Goal: Task Accomplishment & Management: Complete application form

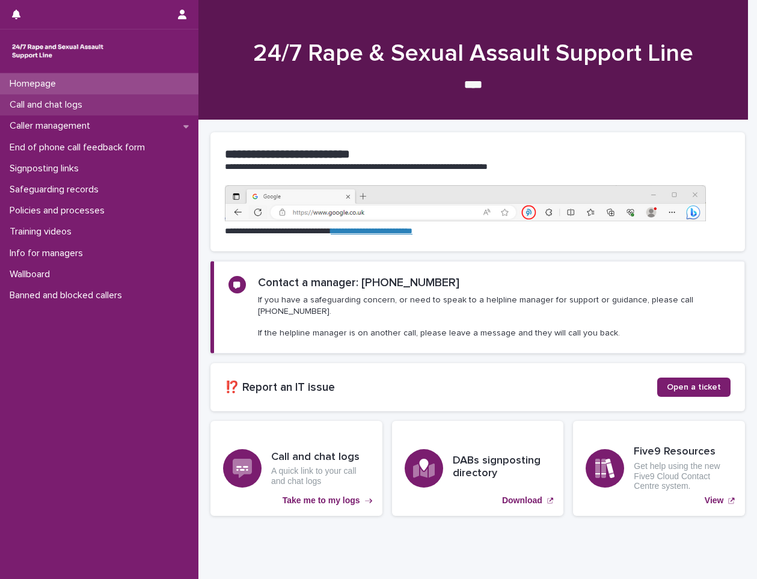
click at [63, 106] on p "Call and chat logs" at bounding box center [48, 104] width 87 height 11
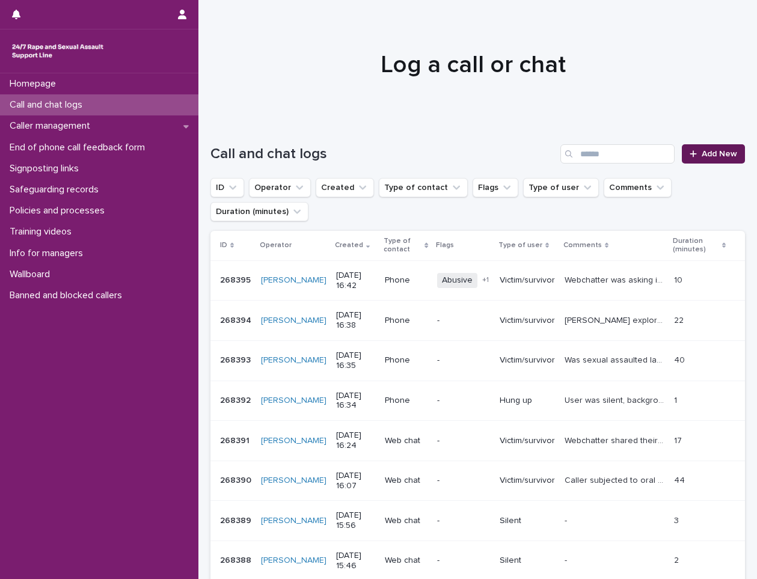
click at [706, 151] on span "Add New" at bounding box center [719, 154] width 35 height 8
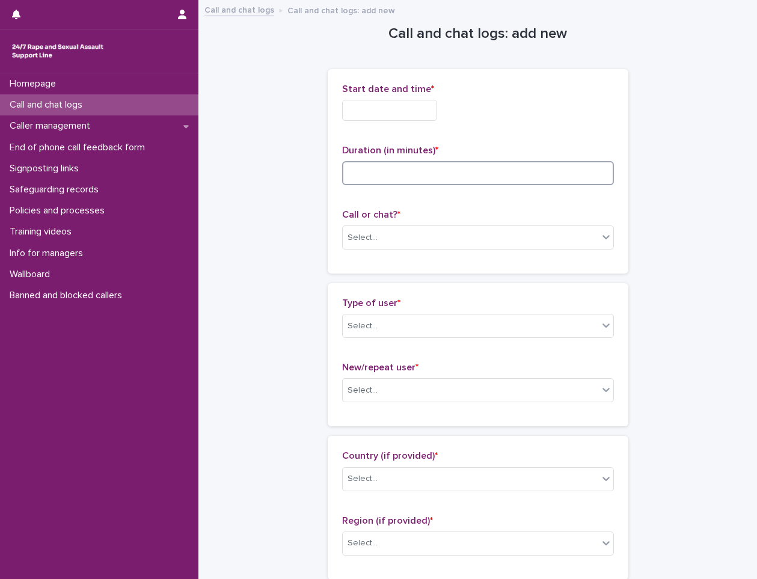
click at [350, 169] on input at bounding box center [478, 173] width 272 height 24
type input "*"
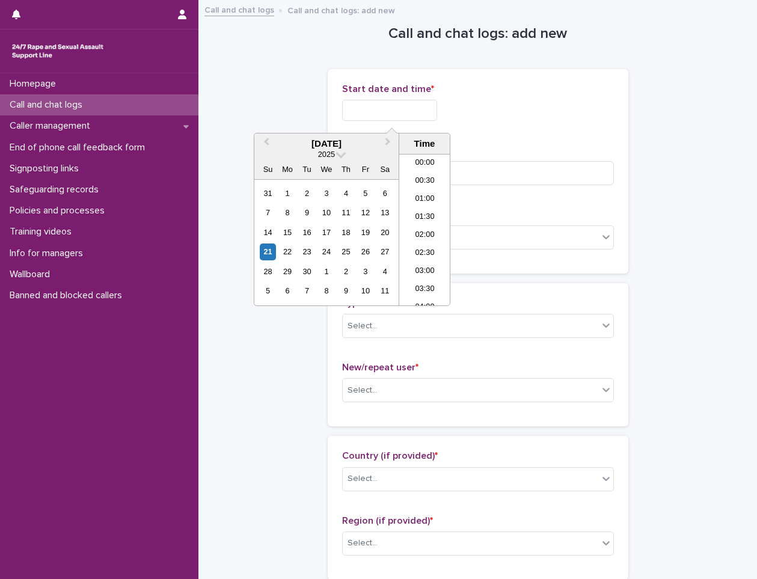
scroll to position [529, 0]
click at [397, 112] on input "text" at bounding box center [389, 110] width 95 height 21
click at [414, 213] on li "16:00" at bounding box center [424, 212] width 51 height 18
type input "**********"
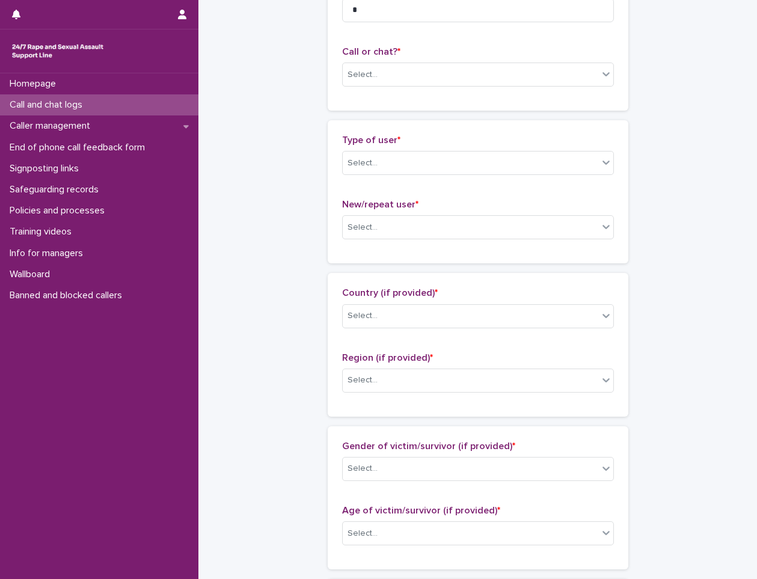
scroll to position [180, 0]
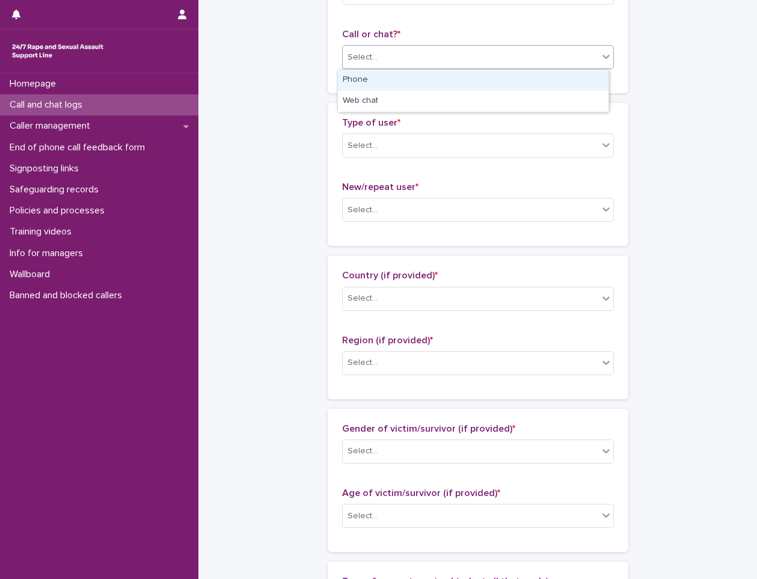
click at [405, 64] on div "Select..." at bounding box center [471, 57] width 256 height 20
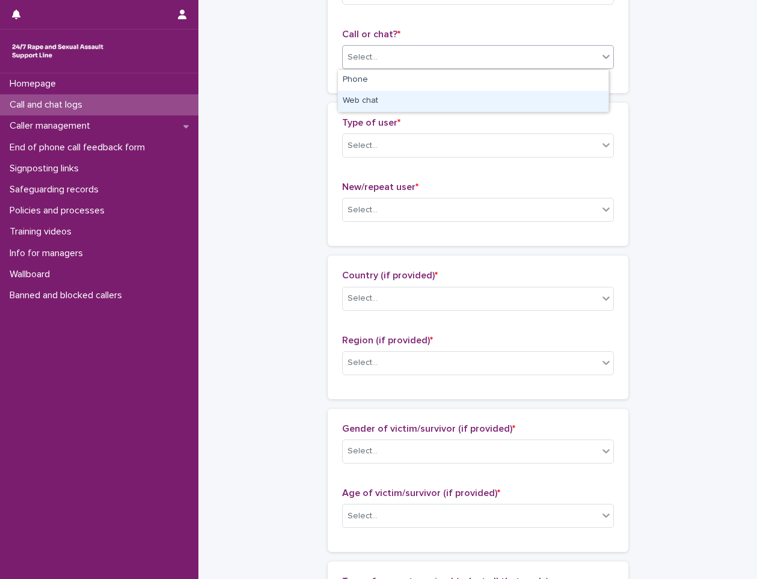
click at [381, 102] on div "Web chat" at bounding box center [473, 101] width 271 height 21
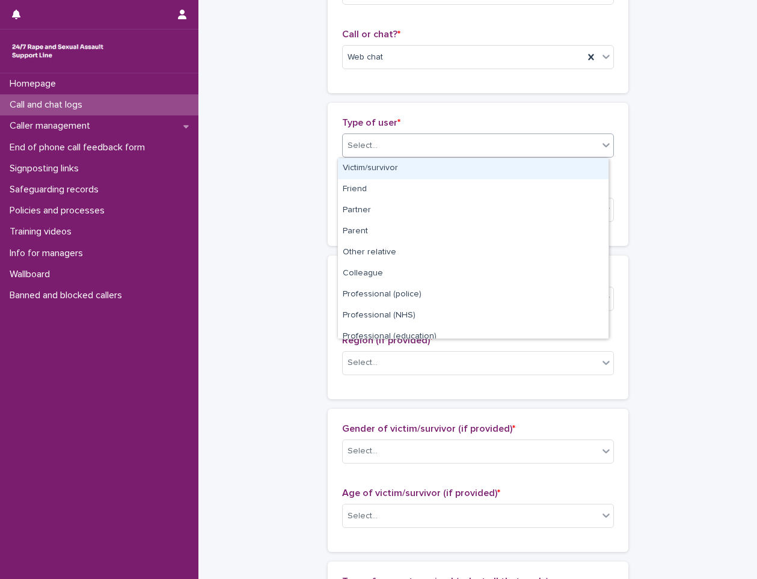
click at [360, 152] on div "Select..." at bounding box center [471, 146] width 256 height 20
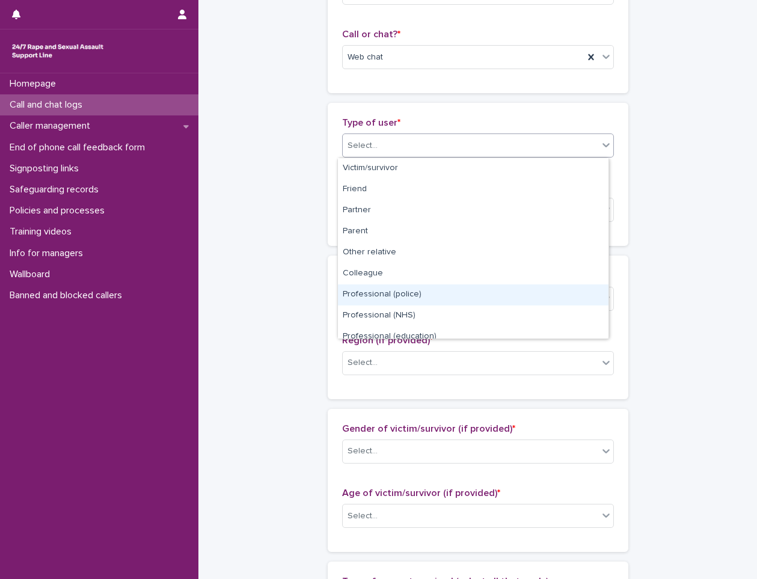
scroll to position [135, 0]
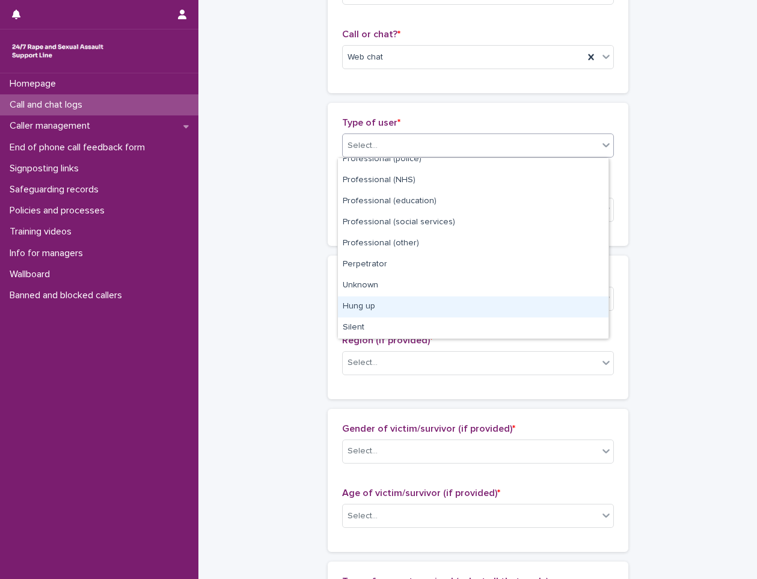
click at [373, 311] on div "Hung up" at bounding box center [473, 306] width 271 height 21
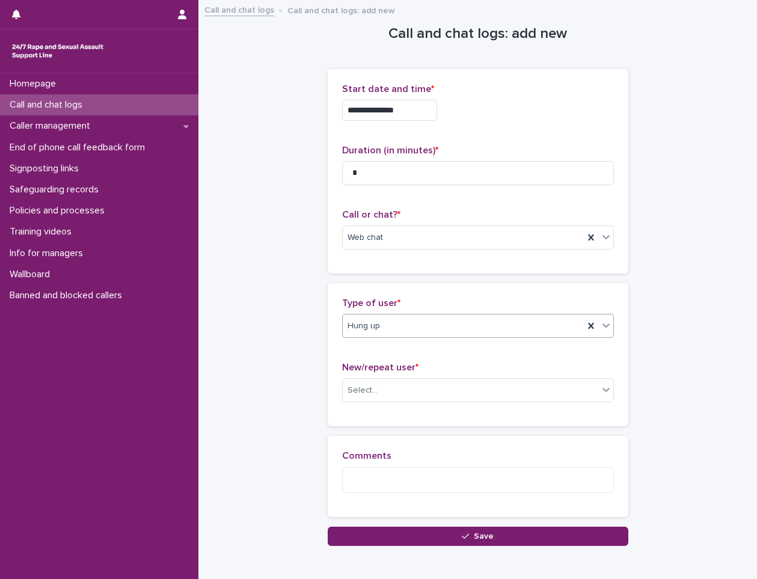
scroll to position [61, 0]
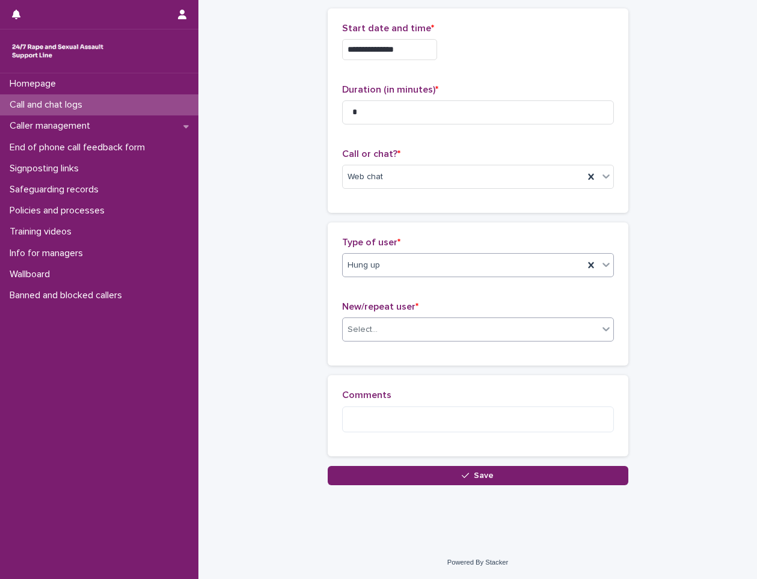
click at [363, 332] on div "Select..." at bounding box center [362, 329] width 30 height 13
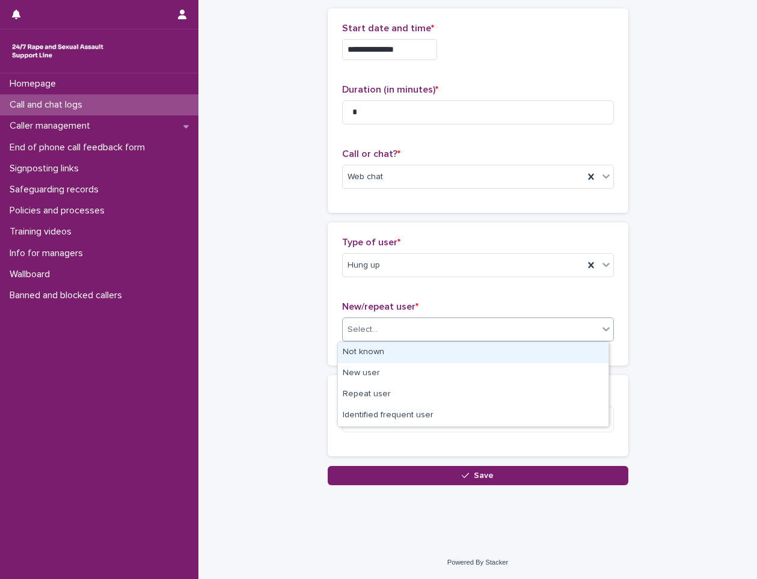
click at [373, 355] on div "Not known" at bounding box center [473, 352] width 271 height 21
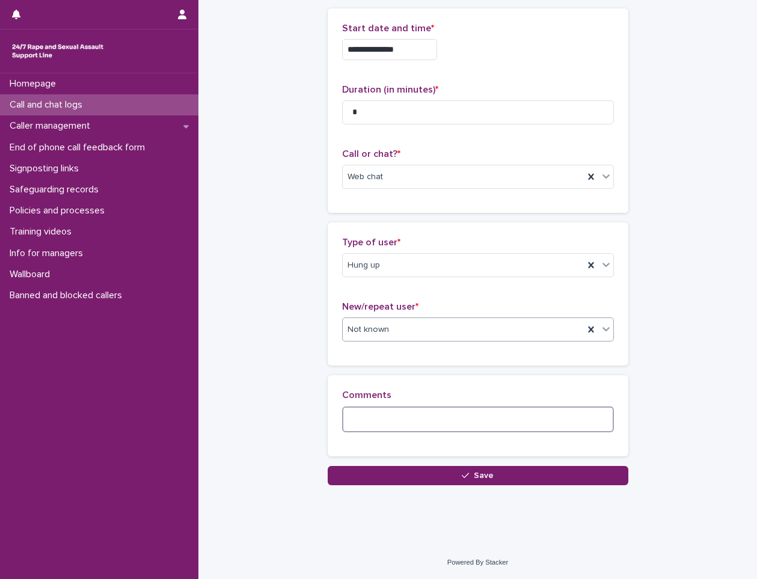
click at [384, 428] on textarea at bounding box center [478, 419] width 272 height 26
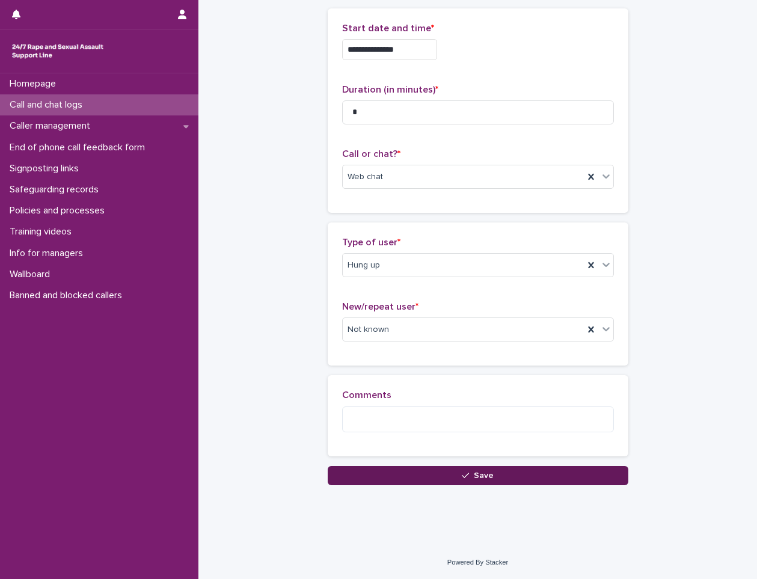
click at [420, 477] on button "Save" at bounding box center [478, 475] width 301 height 19
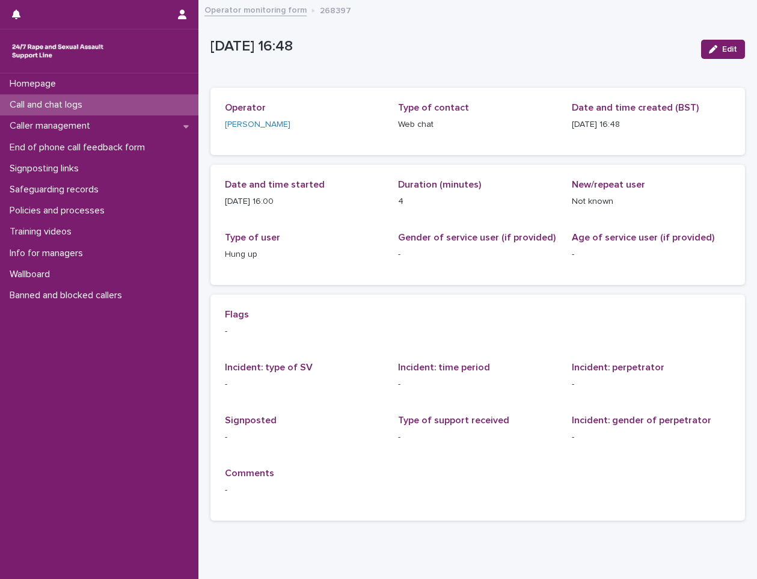
click at [81, 488] on div "Homepage Call and chat logs Caller management End of phone call feedback form S…" at bounding box center [99, 326] width 198 height 506
click at [130, 106] on div "Call and chat logs" at bounding box center [99, 104] width 198 height 21
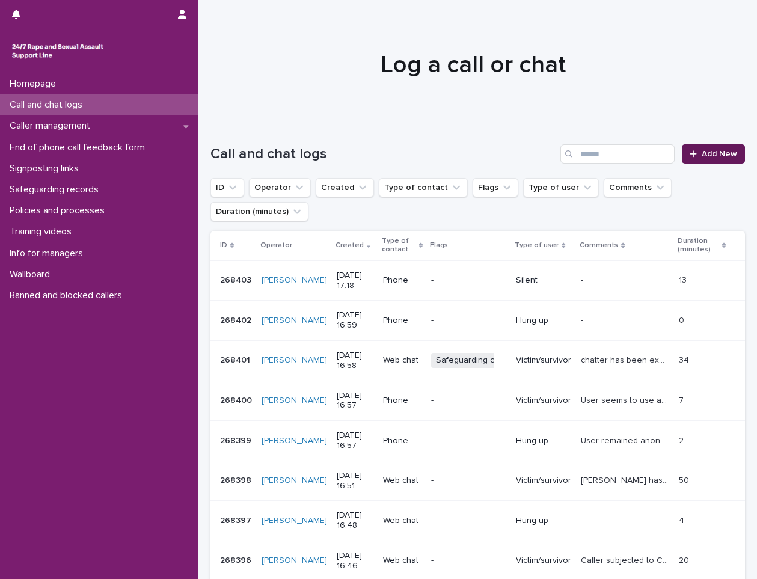
click at [715, 152] on span "Add New" at bounding box center [719, 154] width 35 height 8
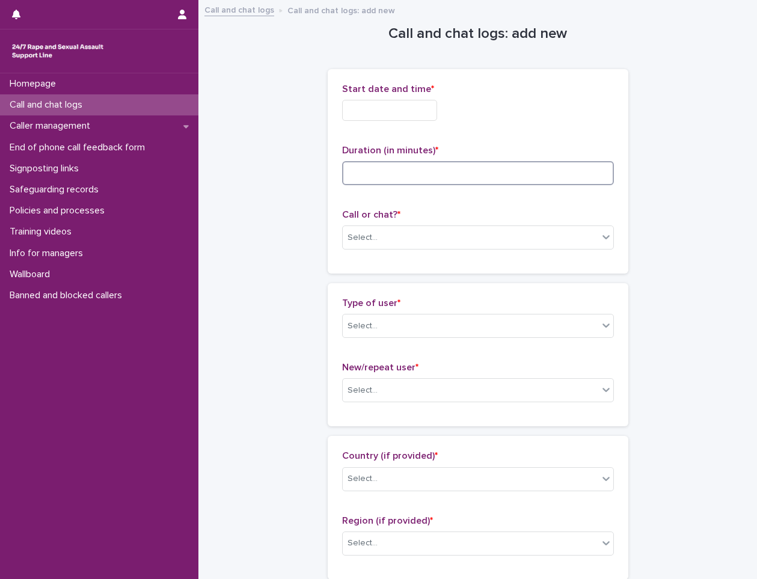
click at [441, 174] on input at bounding box center [478, 173] width 272 height 24
type input "*"
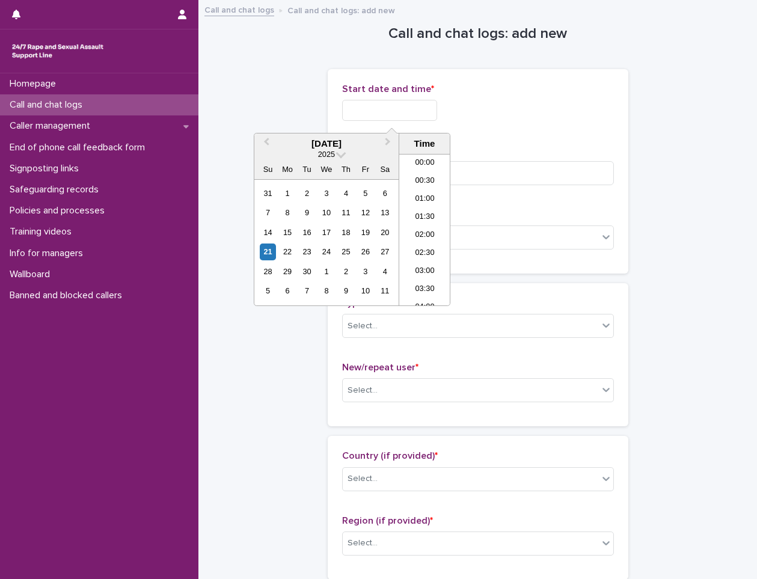
click at [437, 118] on input "text" at bounding box center [389, 110] width 95 height 21
click at [430, 227] on li "17:00" at bounding box center [424, 230] width 51 height 18
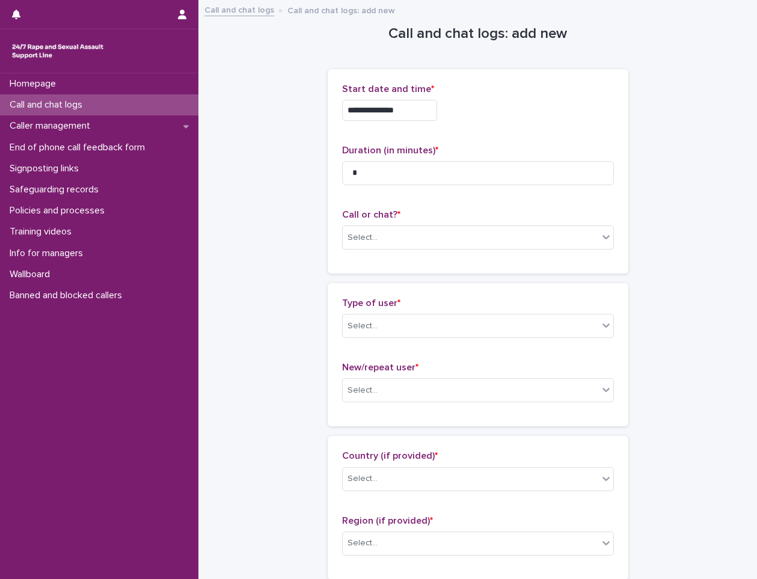
click at [422, 115] on input "**********" at bounding box center [389, 110] width 95 height 21
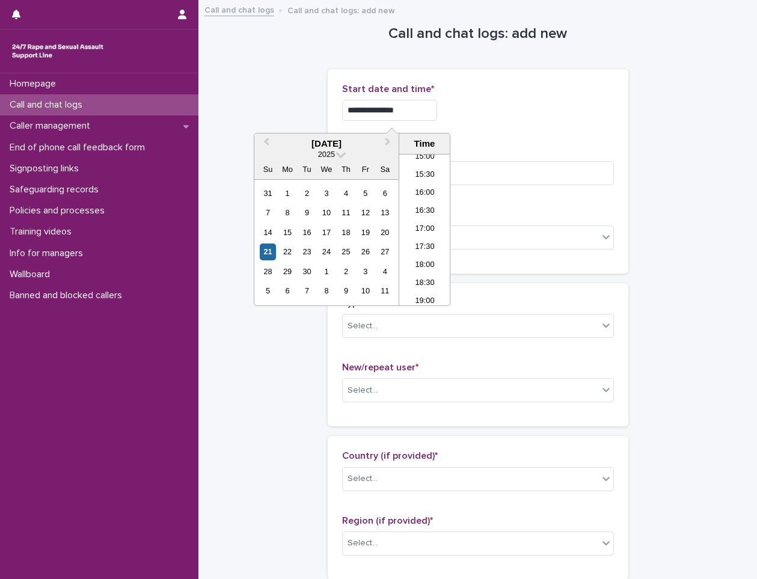
type input "**********"
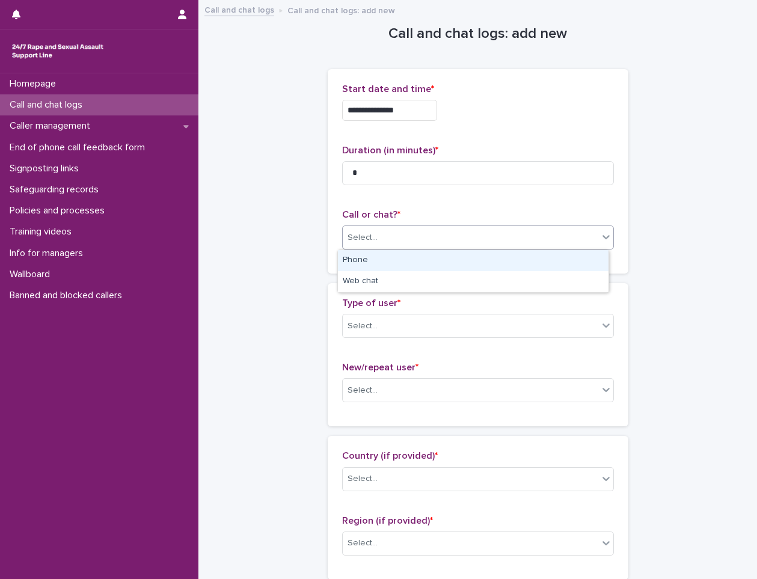
click at [366, 239] on div "Select..." at bounding box center [362, 237] width 30 height 13
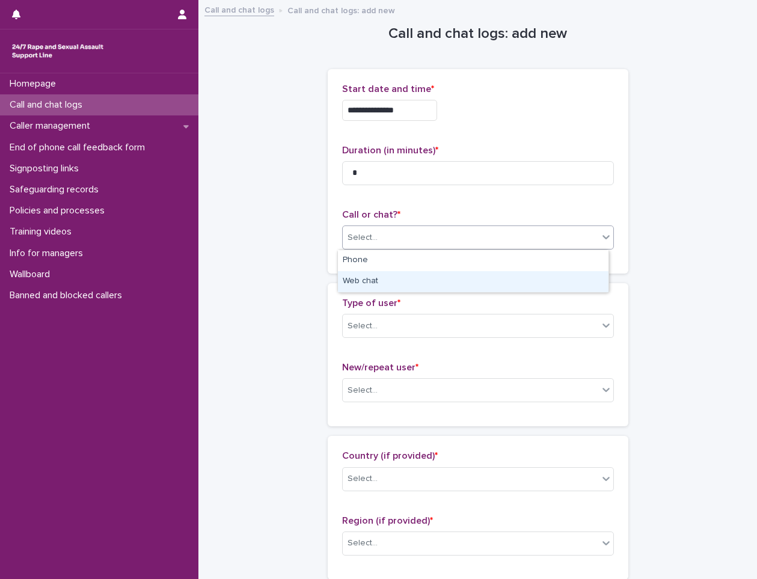
click at [360, 277] on div "Web chat" at bounding box center [473, 281] width 271 height 21
click at [365, 322] on div "Select..." at bounding box center [362, 326] width 30 height 13
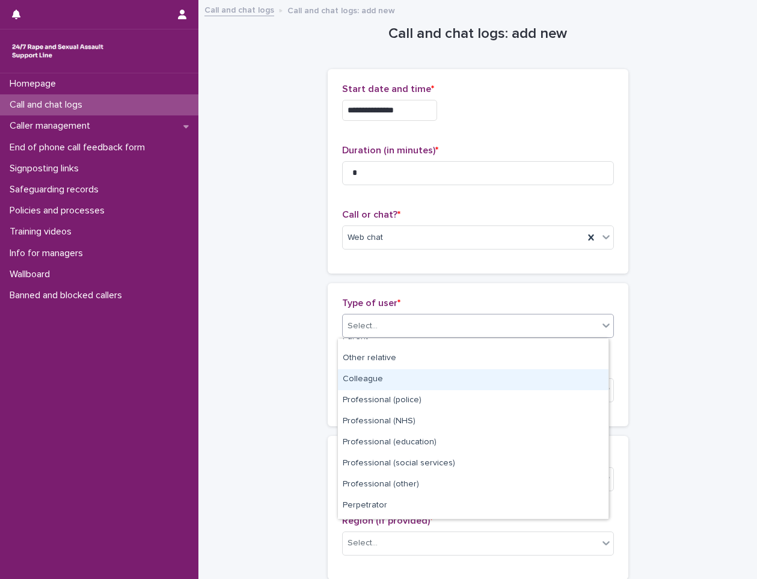
scroll to position [135, 0]
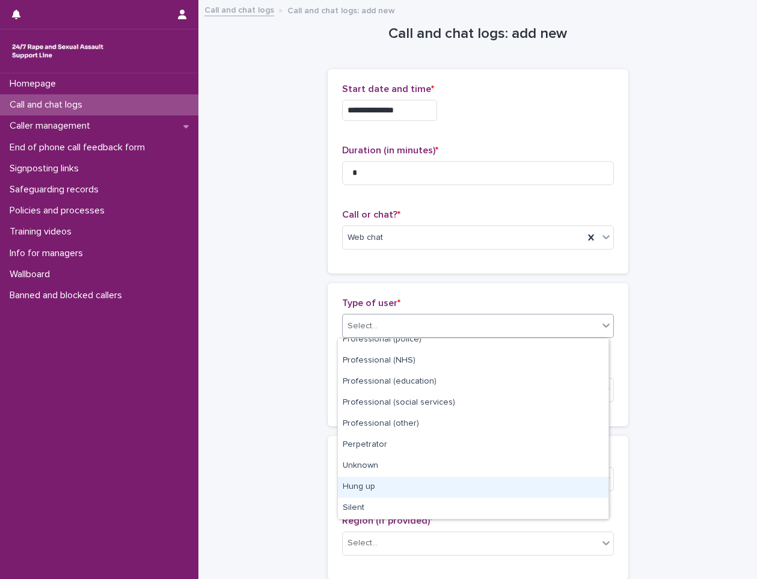
click at [376, 486] on div "Hung up" at bounding box center [473, 487] width 271 height 21
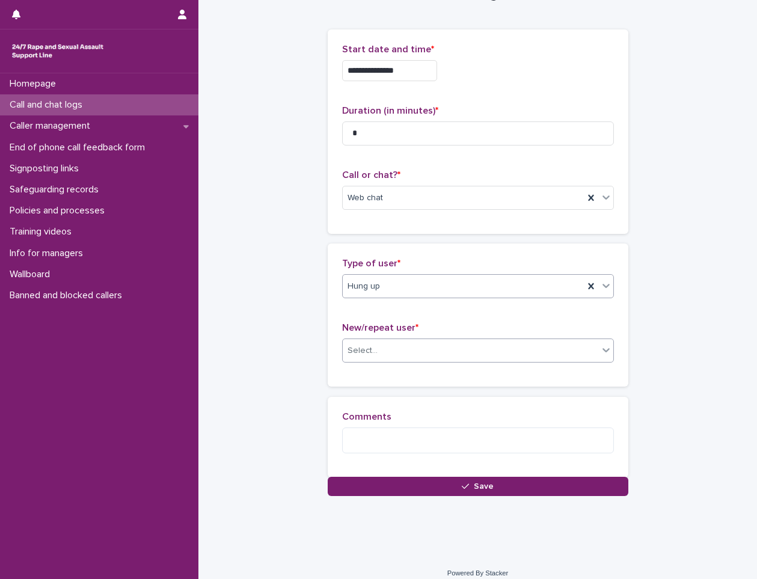
scroll to position [56, 0]
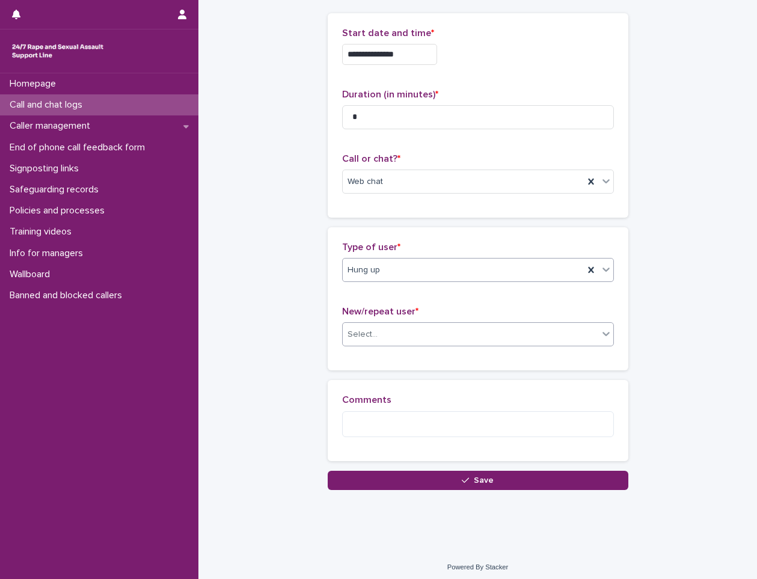
click at [378, 336] on div "Select..." at bounding box center [471, 335] width 256 height 20
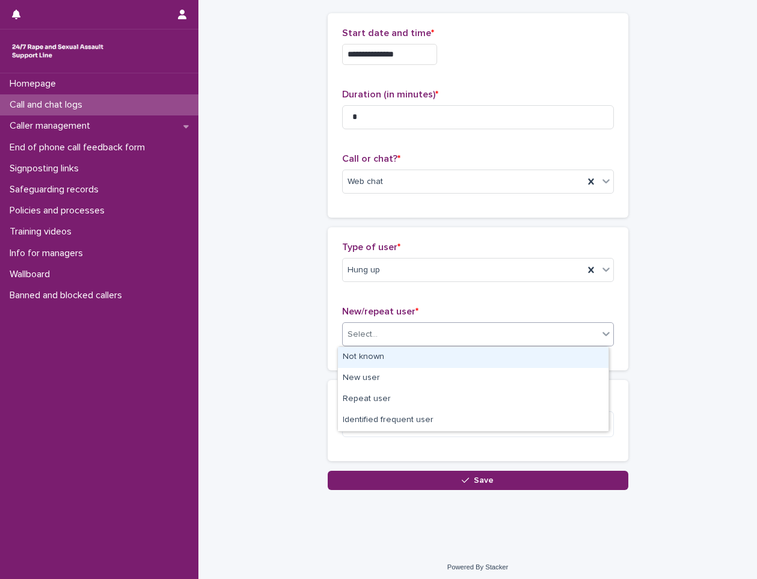
click at [370, 355] on div "Not known" at bounding box center [473, 357] width 271 height 21
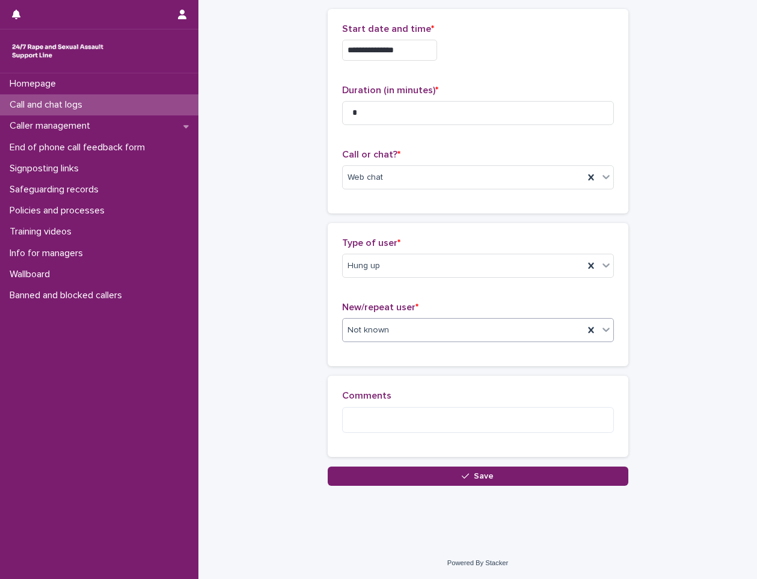
scroll to position [61, 0]
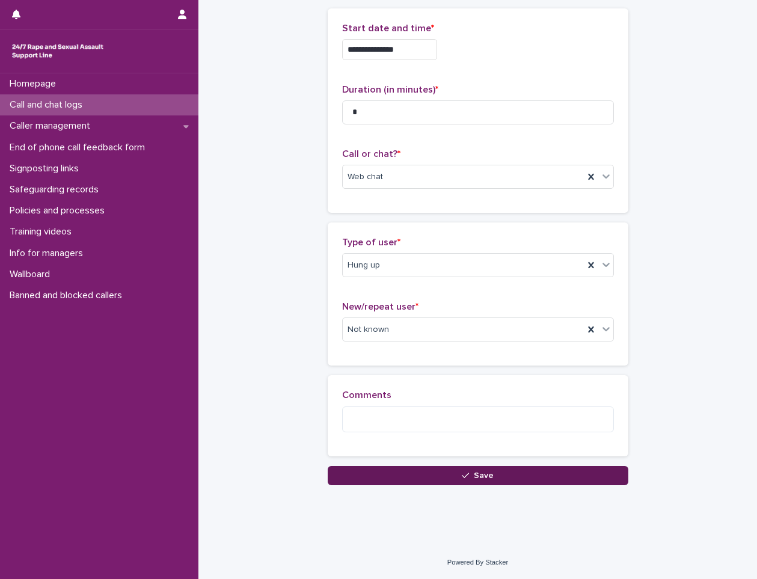
click at [474, 475] on span "Save" at bounding box center [484, 475] width 20 height 8
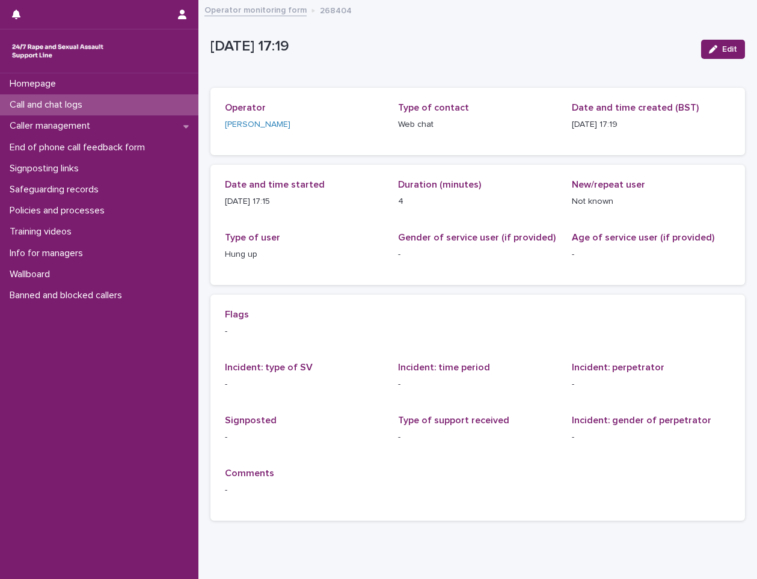
click at [121, 102] on div "Call and chat logs" at bounding box center [99, 104] width 198 height 21
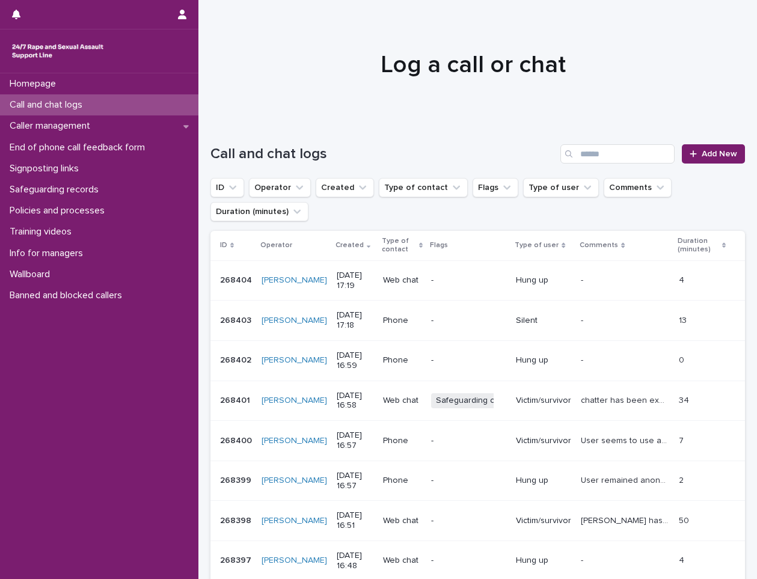
click at [531, 397] on p "Victim/survivor" at bounding box center [543, 401] width 55 height 10
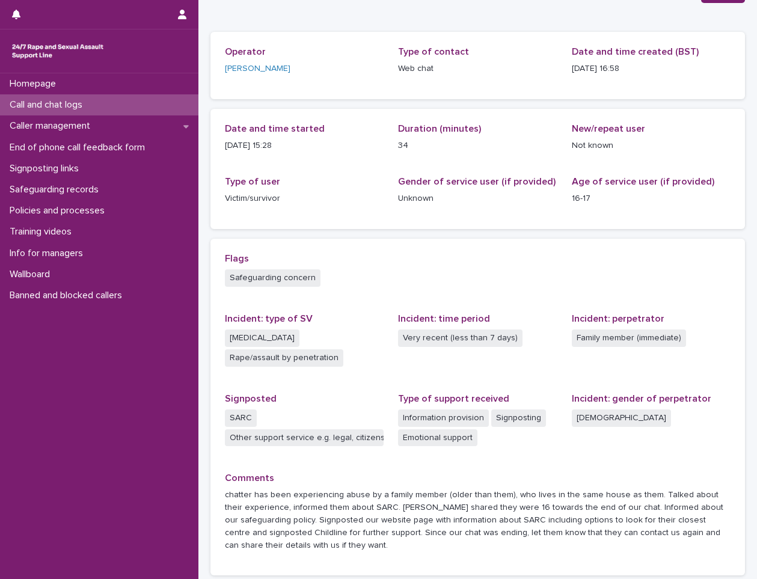
scroll to position [156, 0]
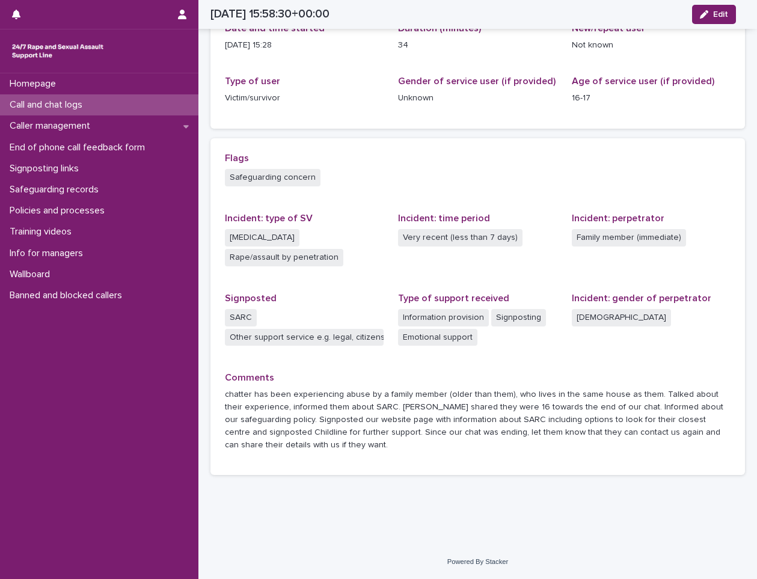
click at [61, 106] on p "Call and chat logs" at bounding box center [48, 104] width 87 height 11
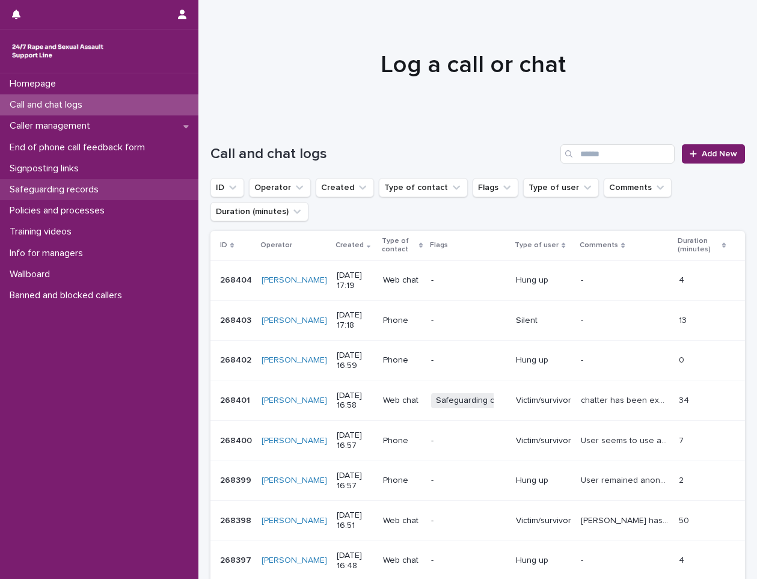
click at [71, 188] on p "Safeguarding records" at bounding box center [56, 189] width 103 height 11
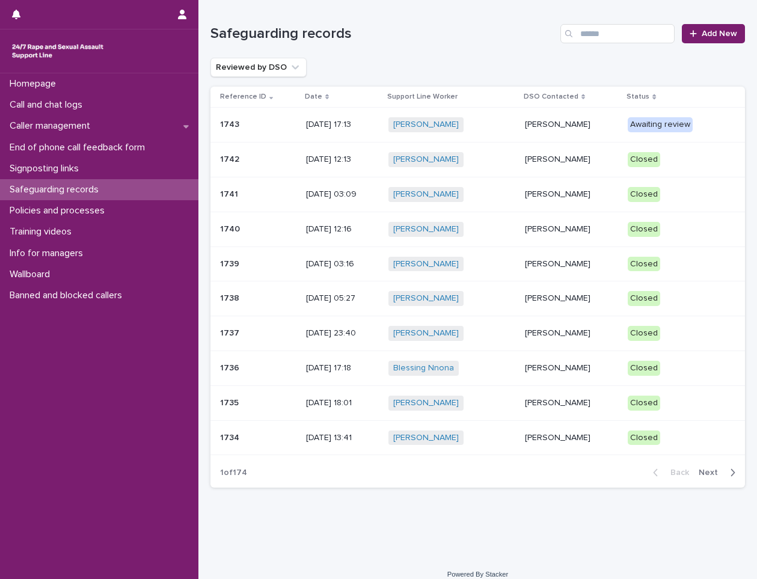
click at [531, 155] on p "[PERSON_NAME]" at bounding box center [571, 160] width 93 height 10
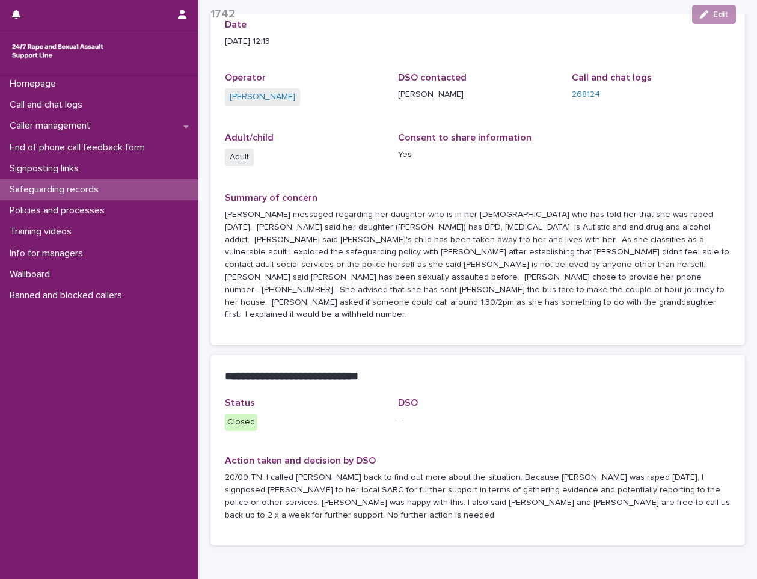
scroll to position [120, 0]
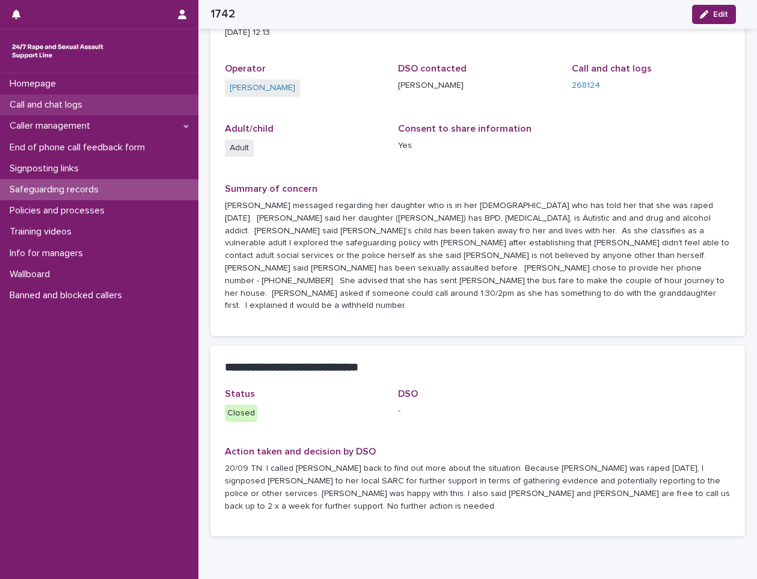
click at [50, 109] on p "Call and chat logs" at bounding box center [48, 104] width 87 height 11
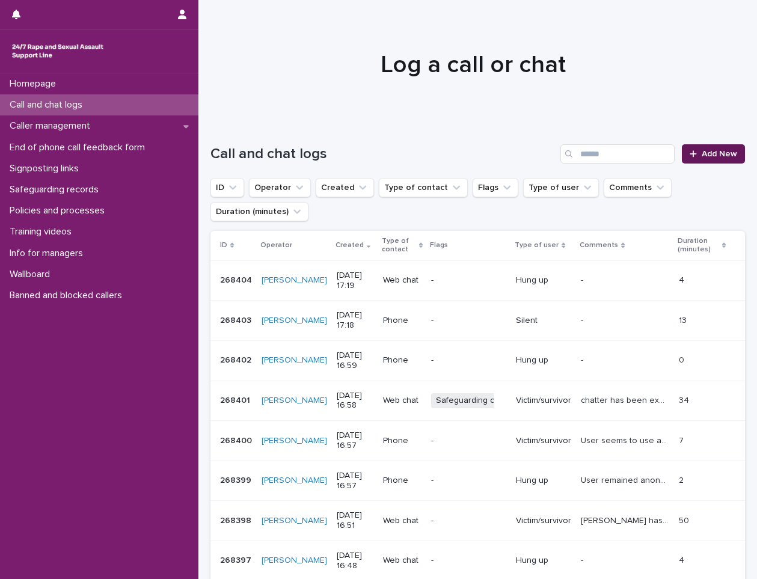
click at [706, 150] on span "Add New" at bounding box center [719, 154] width 35 height 8
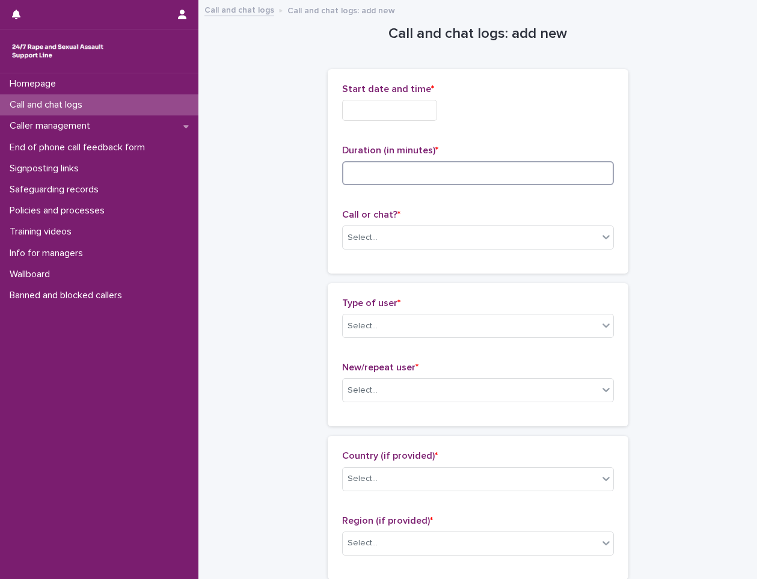
click at [397, 182] on input at bounding box center [478, 173] width 272 height 24
type input "*"
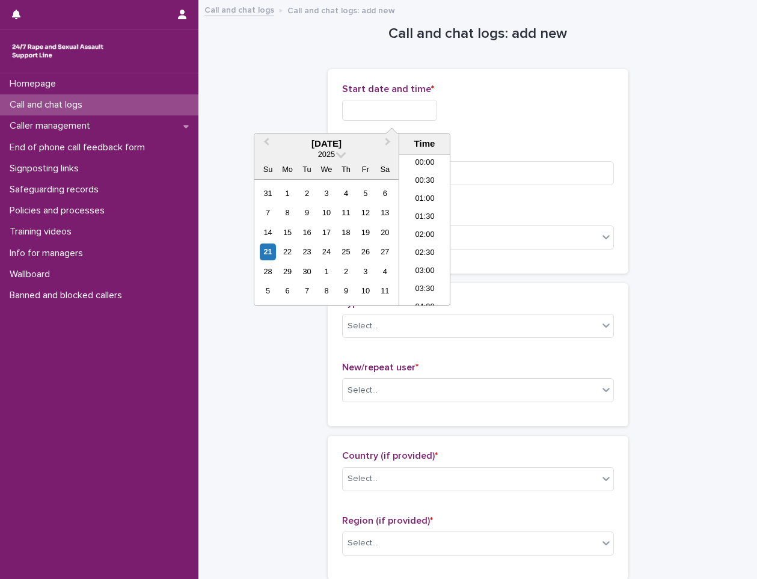
click at [411, 118] on input "text" at bounding box center [389, 110] width 95 height 21
click at [421, 228] on li "17:00" at bounding box center [424, 230] width 51 height 18
click at [414, 107] on input "**********" at bounding box center [389, 110] width 95 height 21
type input "**********"
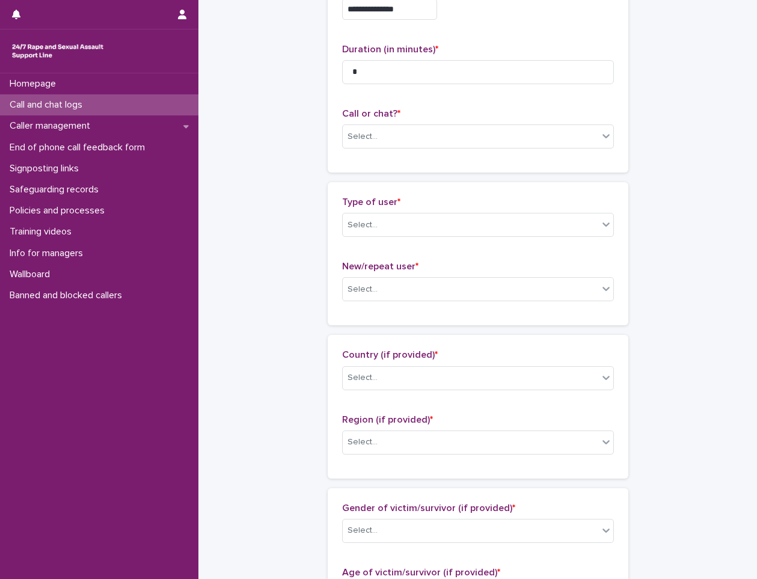
scroll to position [120, 0]
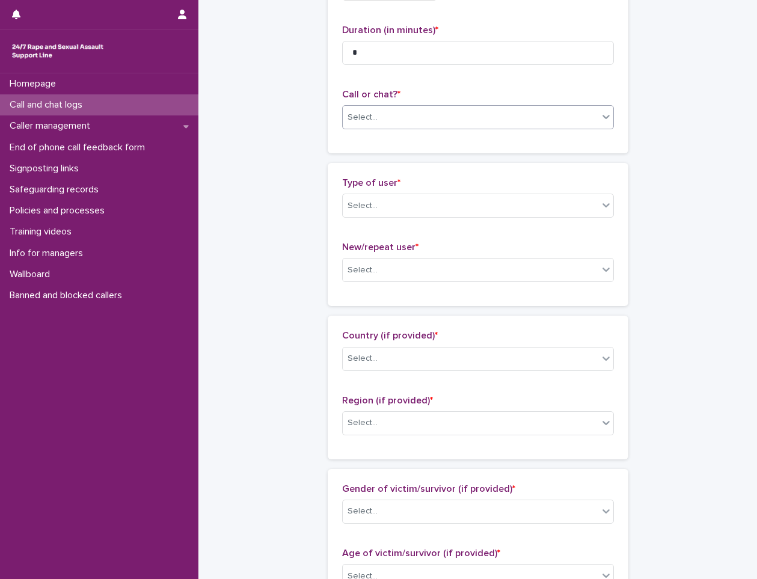
click at [379, 112] on div "Select..." at bounding box center [471, 118] width 256 height 20
click at [372, 156] on div "Web chat" at bounding box center [473, 161] width 271 height 21
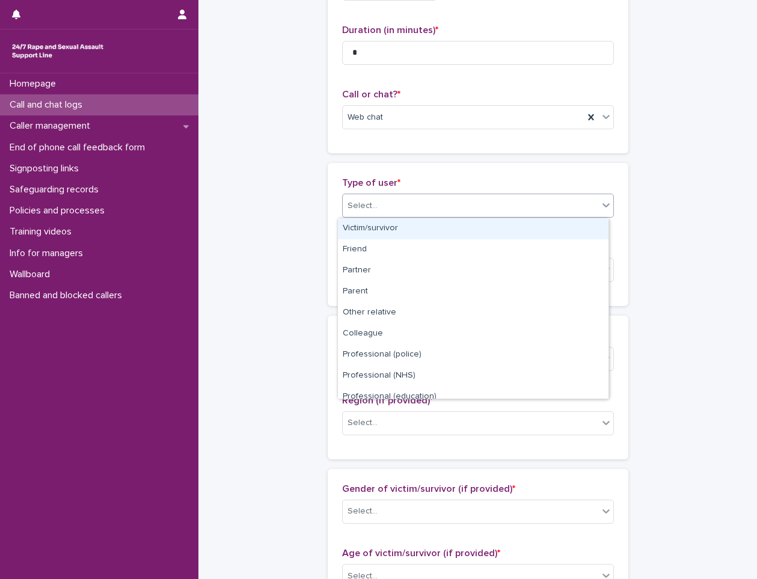
click at [371, 205] on div "Select..." at bounding box center [471, 206] width 256 height 20
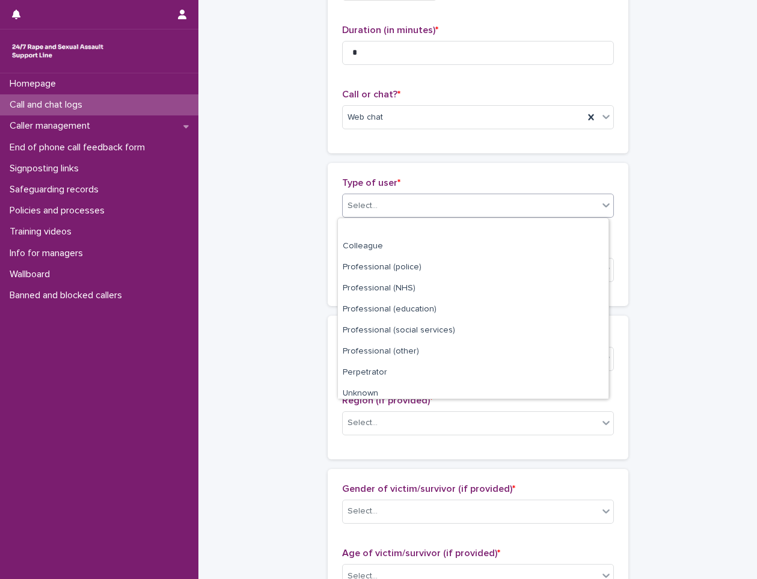
scroll to position [135, 0]
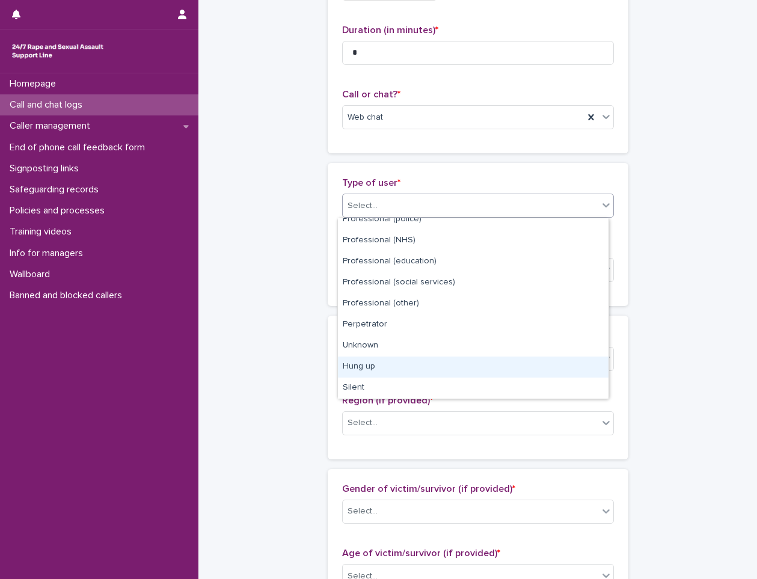
click at [399, 367] on div "Hung up" at bounding box center [473, 367] width 271 height 21
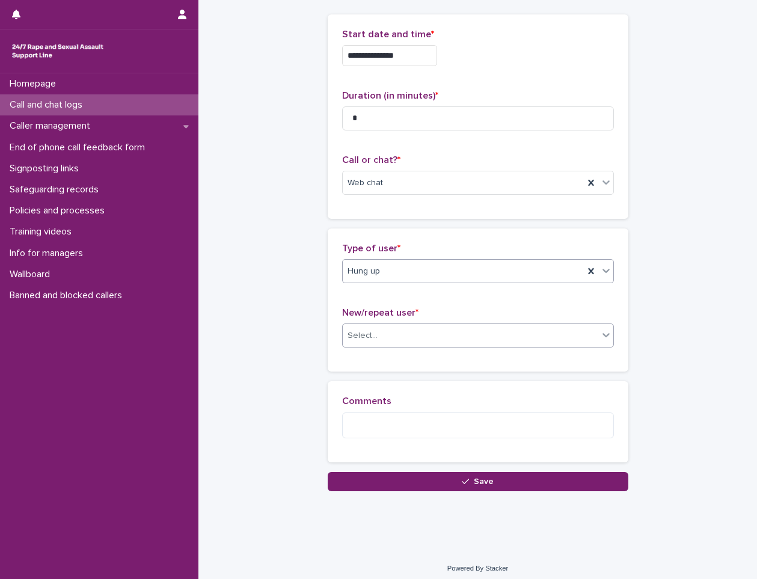
scroll to position [61, 0]
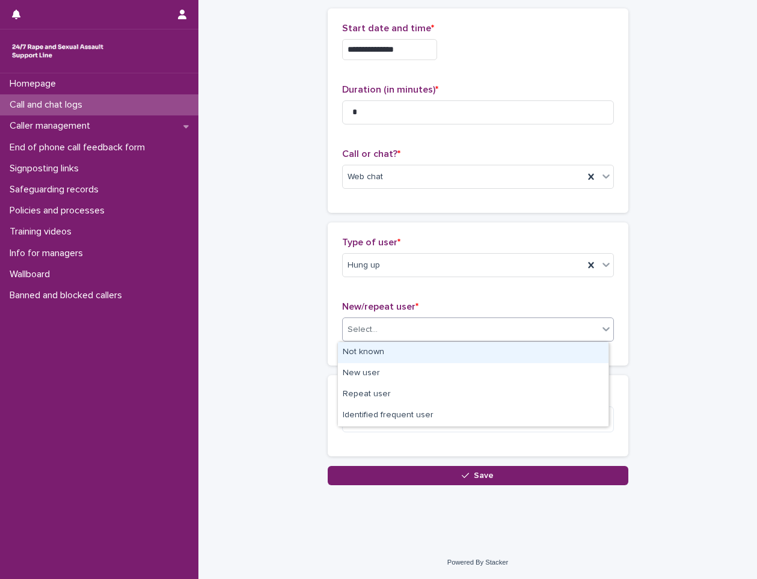
click at [400, 325] on div "Select..." at bounding box center [471, 330] width 256 height 20
click at [372, 349] on div "Not known" at bounding box center [473, 352] width 271 height 21
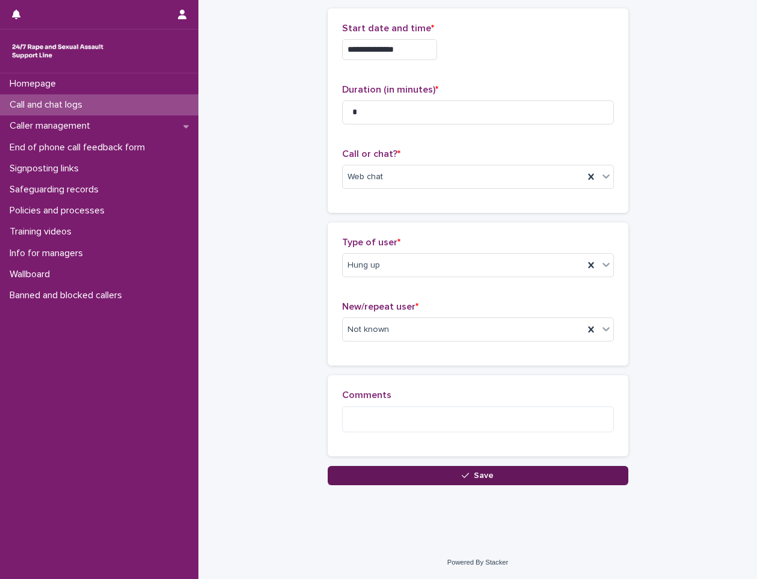
click at [493, 477] on button "Save" at bounding box center [478, 475] width 301 height 19
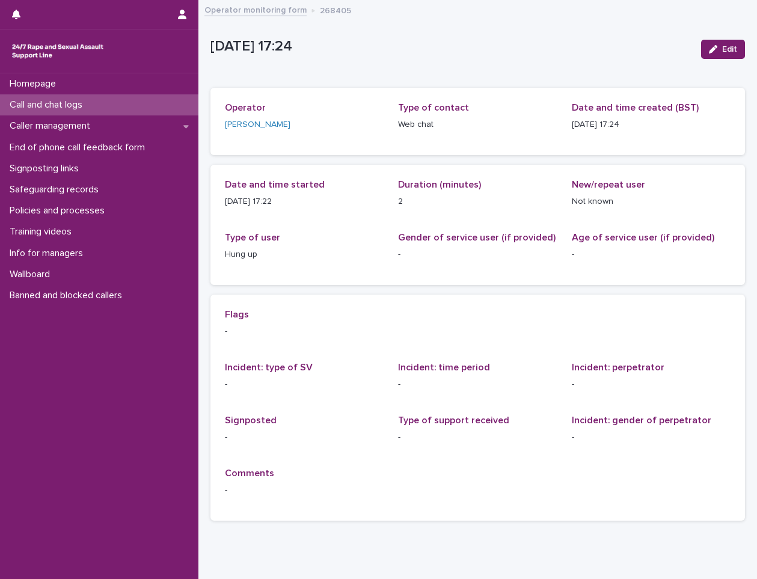
click at [76, 106] on p "Call and chat logs" at bounding box center [48, 104] width 87 height 11
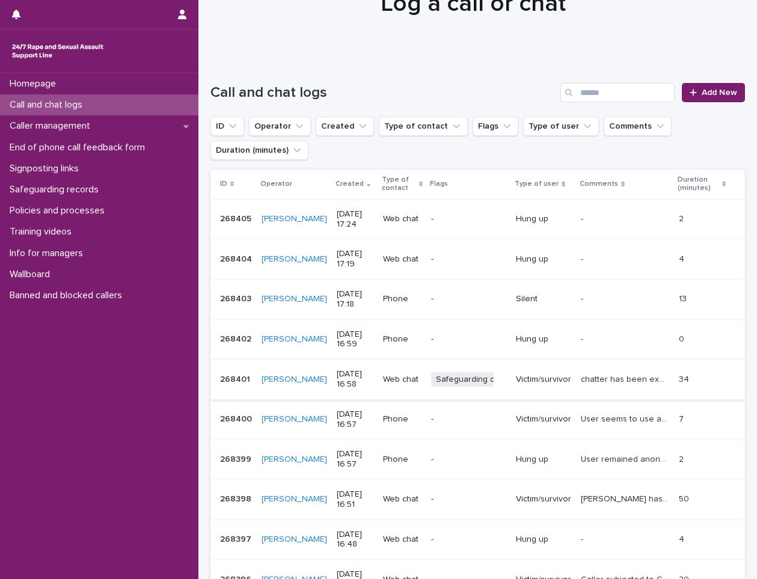
scroll to position [60, 0]
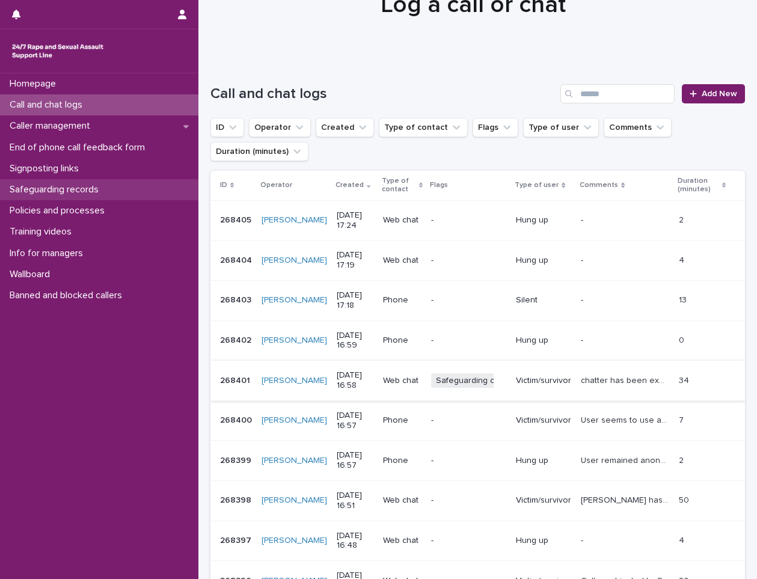
click at [84, 189] on p "Safeguarding records" at bounding box center [56, 189] width 103 height 11
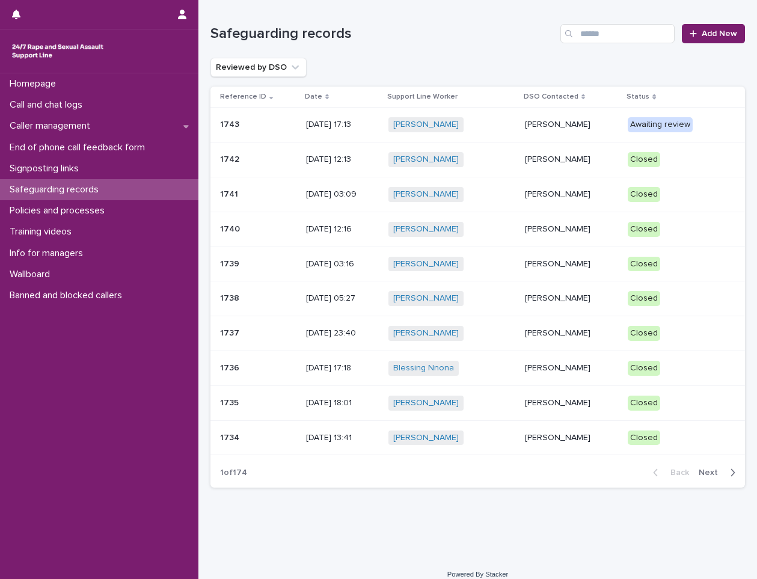
click at [548, 159] on p "[PERSON_NAME]" at bounding box center [571, 160] width 93 height 10
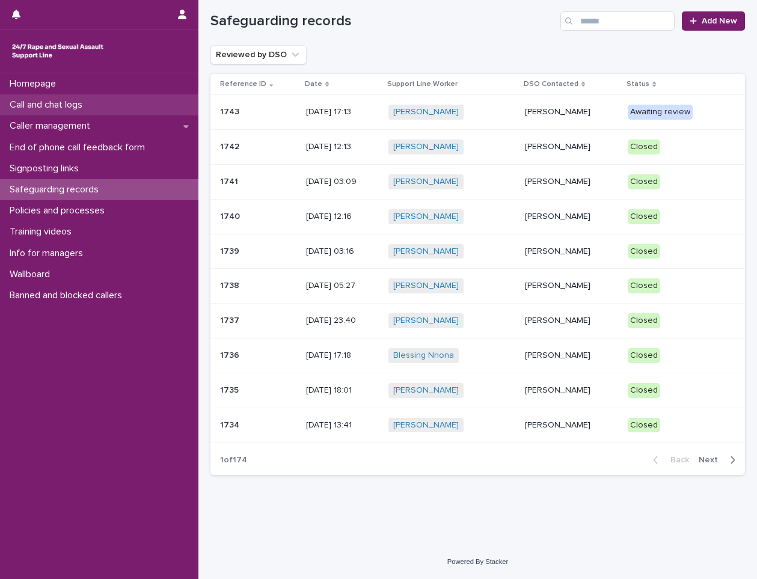
click at [91, 100] on p "Call and chat logs" at bounding box center [48, 104] width 87 height 11
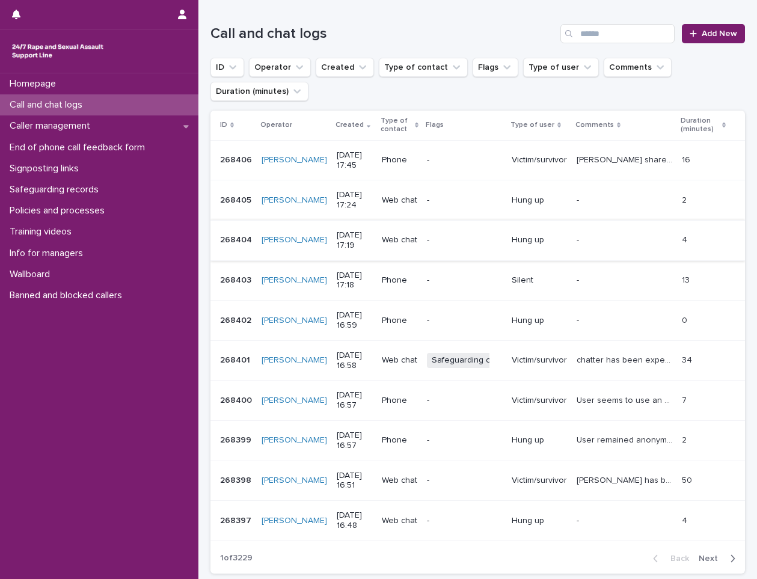
scroll to position [60, 0]
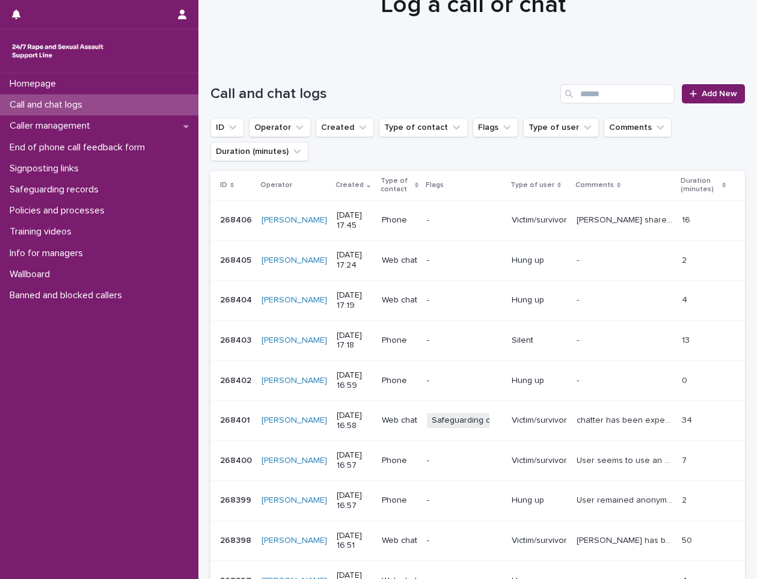
click at [47, 102] on p "Call and chat logs" at bounding box center [48, 104] width 87 height 11
click at [189, 124] on div "Caller management" at bounding box center [99, 125] width 198 height 21
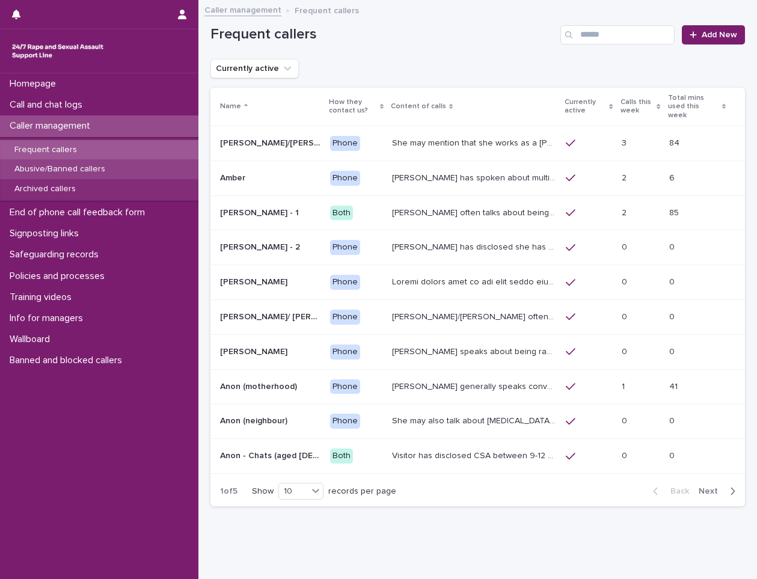
click at [50, 169] on p "Abusive/Banned callers" at bounding box center [60, 169] width 110 height 10
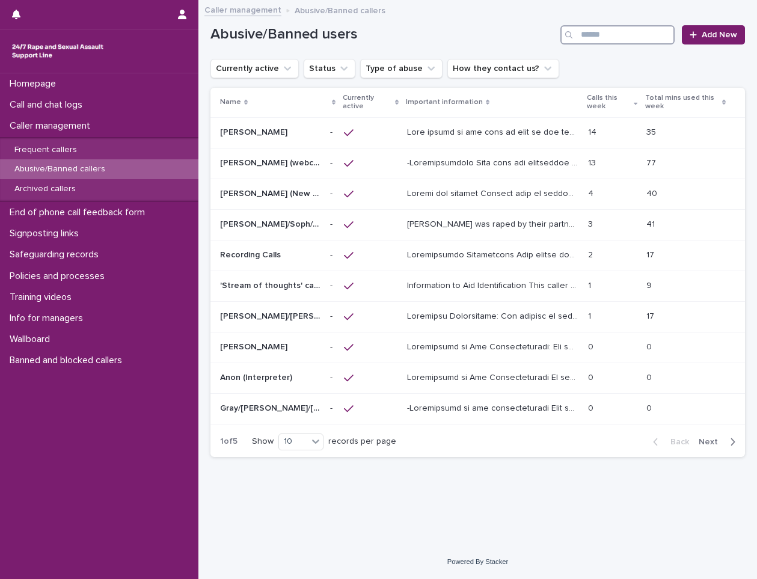
click at [601, 40] on input "Search" at bounding box center [617, 34] width 114 height 19
type input "****"
click at [500, 164] on p at bounding box center [494, 162] width 174 height 13
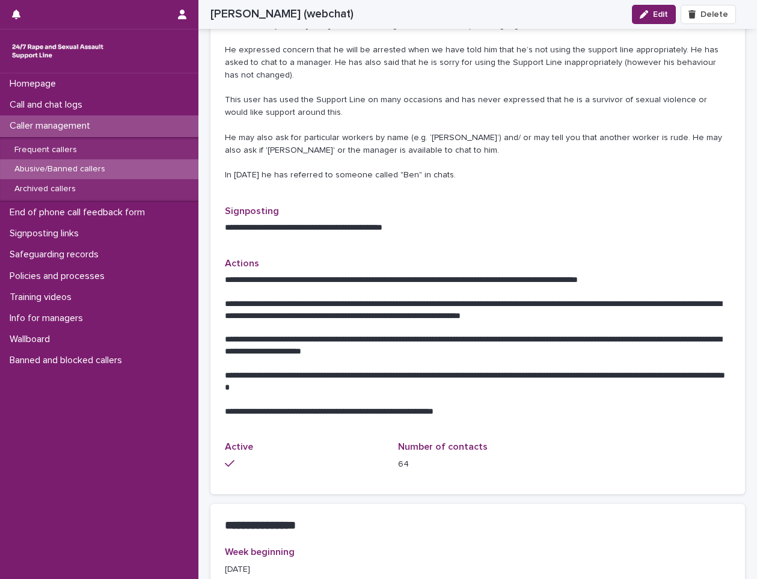
scroll to position [601, 0]
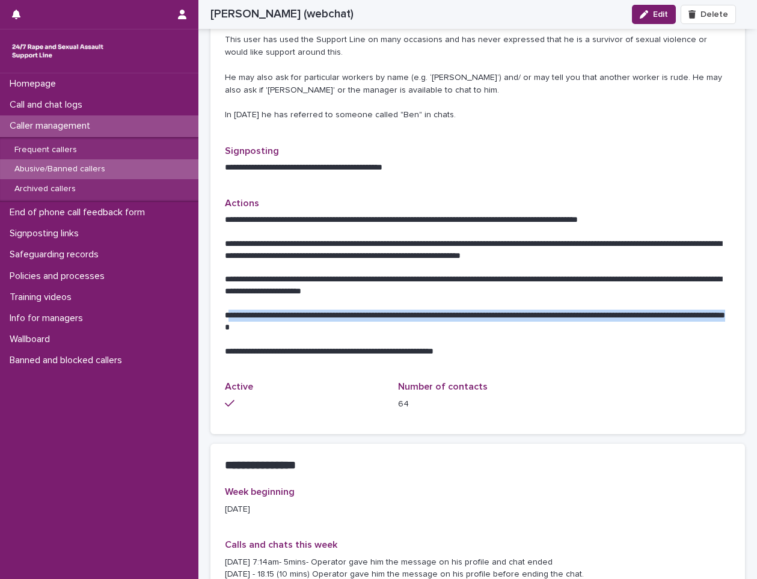
drag, startPoint x: 226, startPoint y: 315, endPoint x: 331, endPoint y: 329, distance: 105.5
click at [331, 329] on p "**********" at bounding box center [473, 322] width 497 height 24
drag, startPoint x: 331, startPoint y: 329, endPoint x: 313, endPoint y: 325, distance: 18.4
copy p "**********"
click at [100, 108] on div "Call and chat logs" at bounding box center [99, 104] width 198 height 21
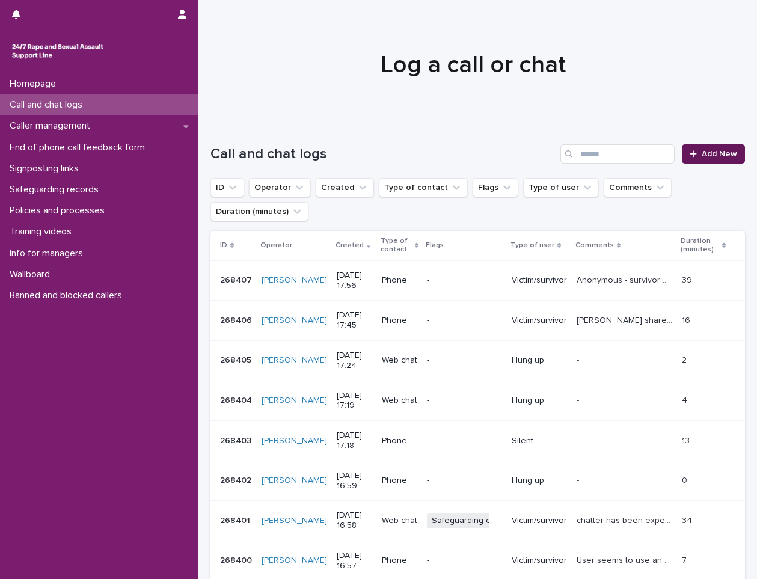
click at [702, 152] on span "Add New" at bounding box center [719, 154] width 35 height 8
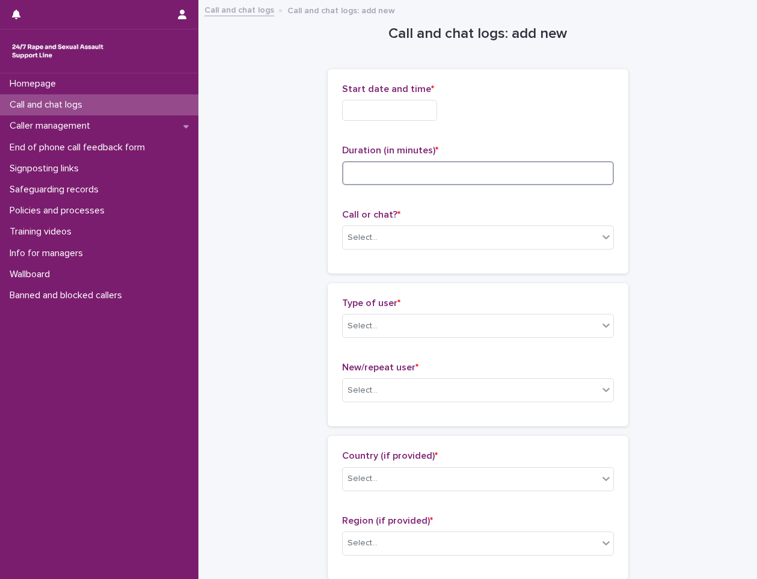
click at [370, 170] on input at bounding box center [478, 173] width 272 height 24
type input "*"
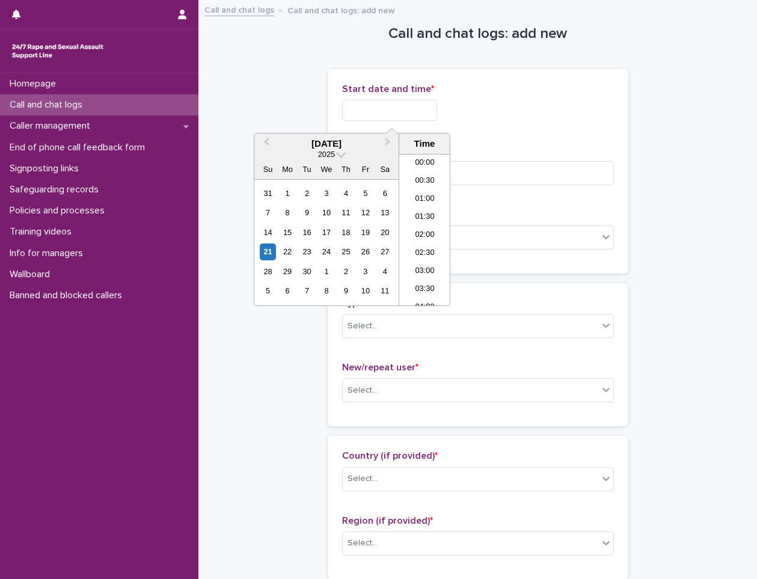
click at [374, 116] on input "text" at bounding box center [389, 110] width 95 height 21
click at [414, 227] on li "17:30" at bounding box center [424, 230] width 51 height 18
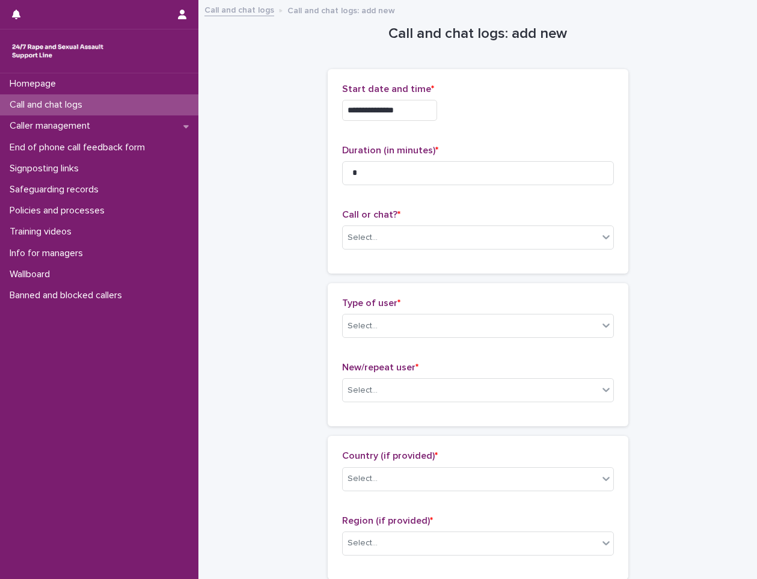
click at [415, 111] on input "**********" at bounding box center [389, 110] width 95 height 21
type input "**********"
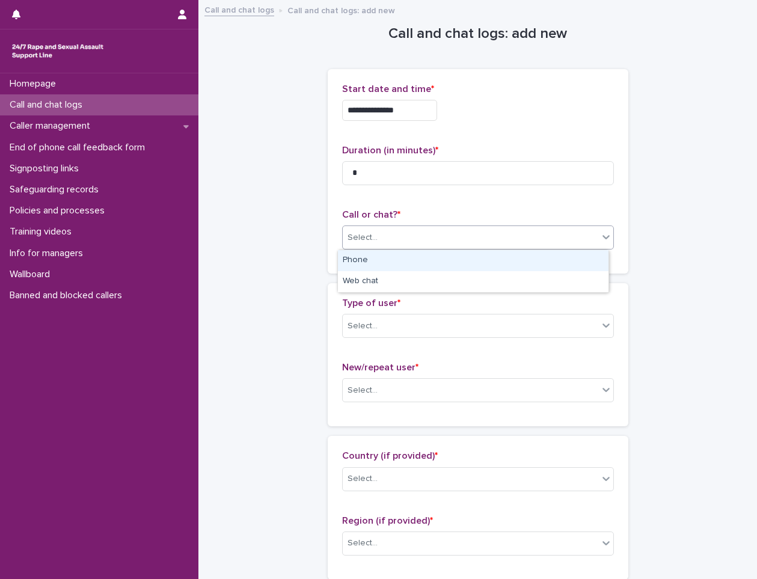
click at [386, 241] on div "Select..." at bounding box center [471, 238] width 256 height 20
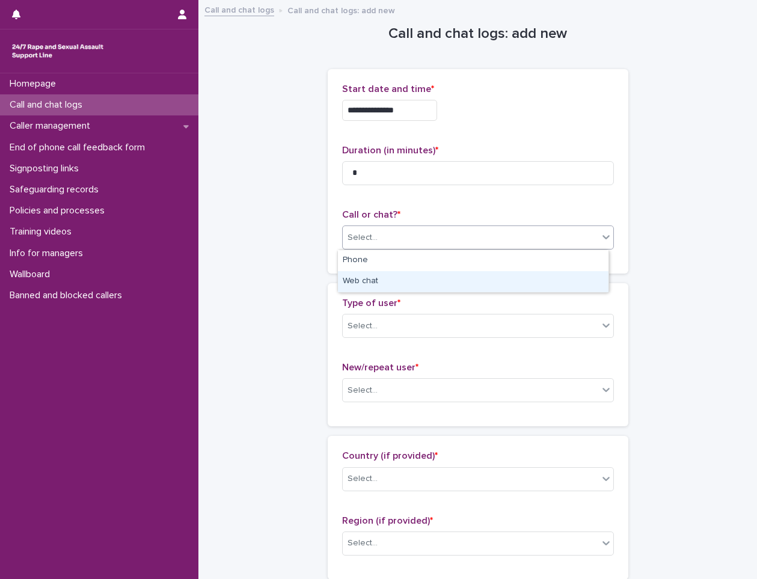
drag, startPoint x: 376, startPoint y: 269, endPoint x: 376, endPoint y: 280, distance: 10.8
click at [376, 280] on div "Web chat" at bounding box center [473, 281] width 271 height 21
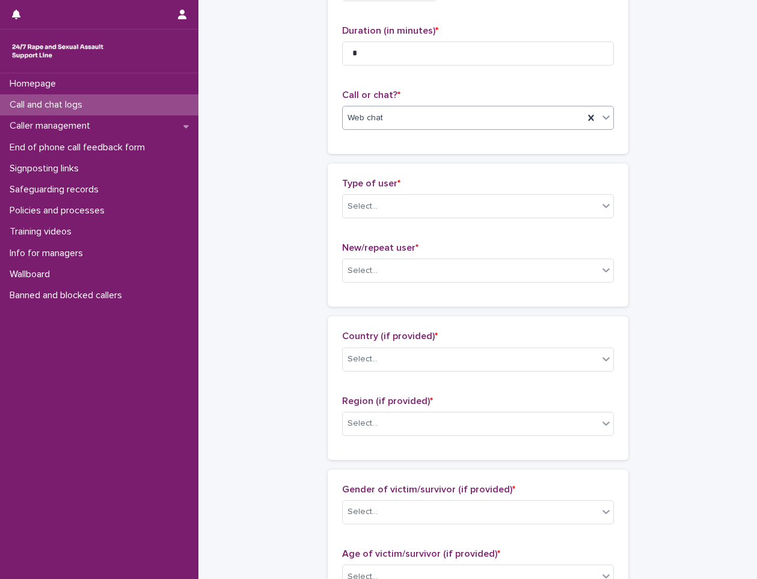
scroll to position [120, 0]
click at [395, 203] on div "Select..." at bounding box center [471, 206] width 256 height 20
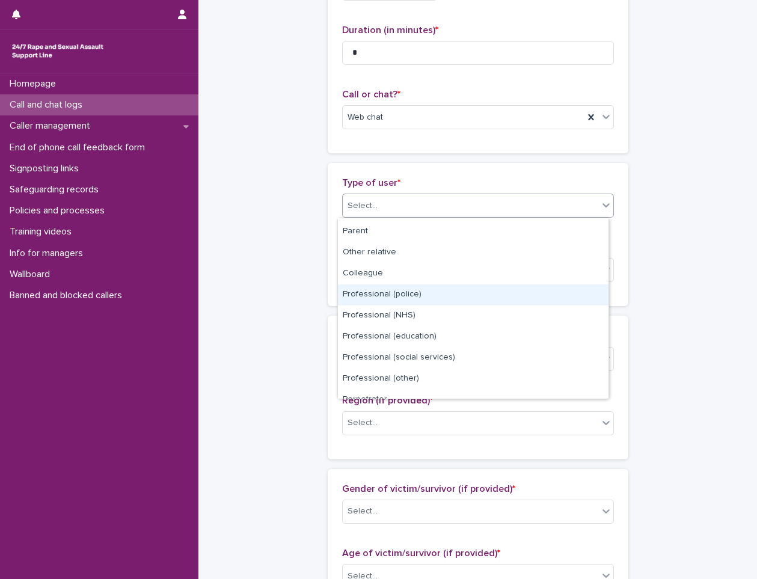
scroll to position [135, 0]
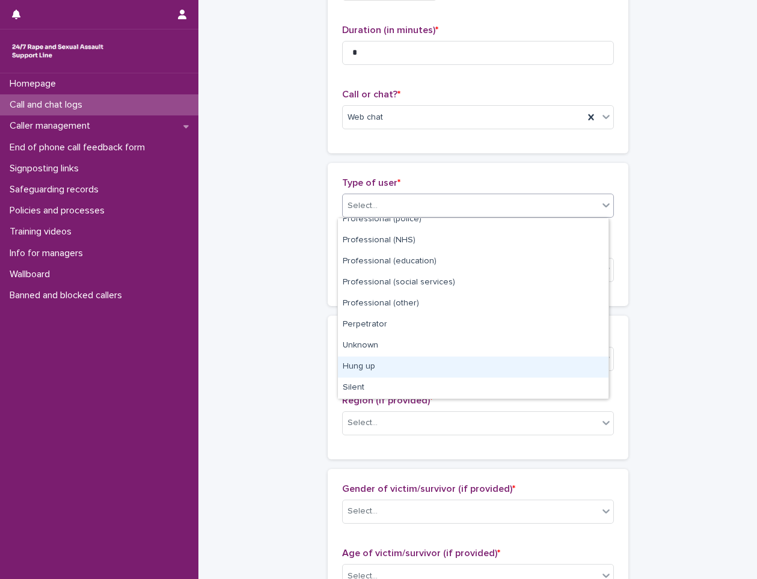
click at [385, 363] on div "Hung up" at bounding box center [473, 367] width 271 height 21
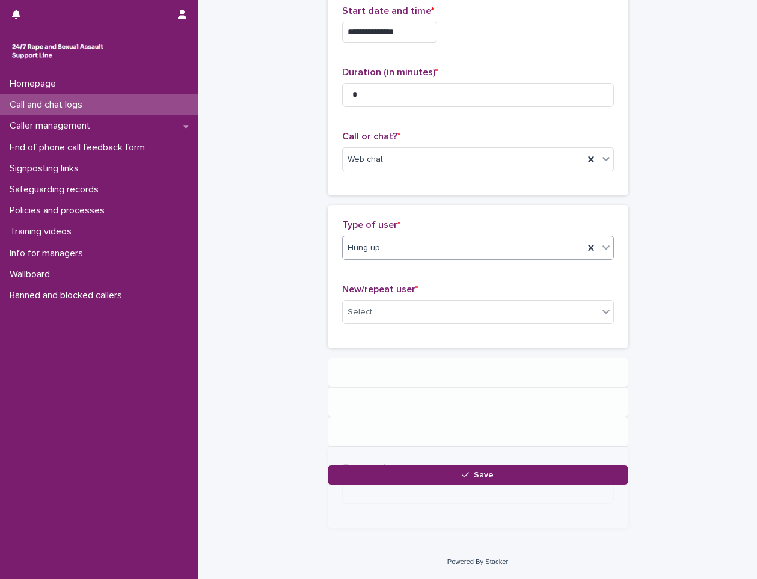
scroll to position [0, 0]
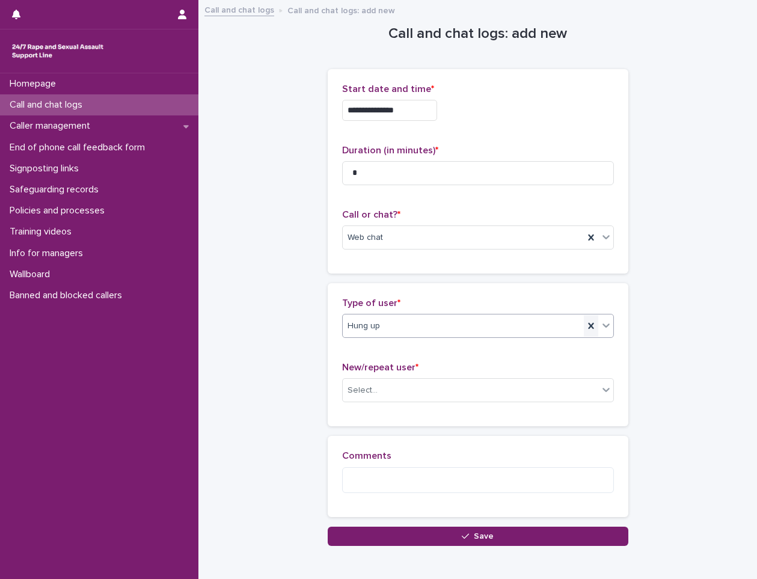
click at [585, 326] on icon at bounding box center [591, 326] width 12 height 12
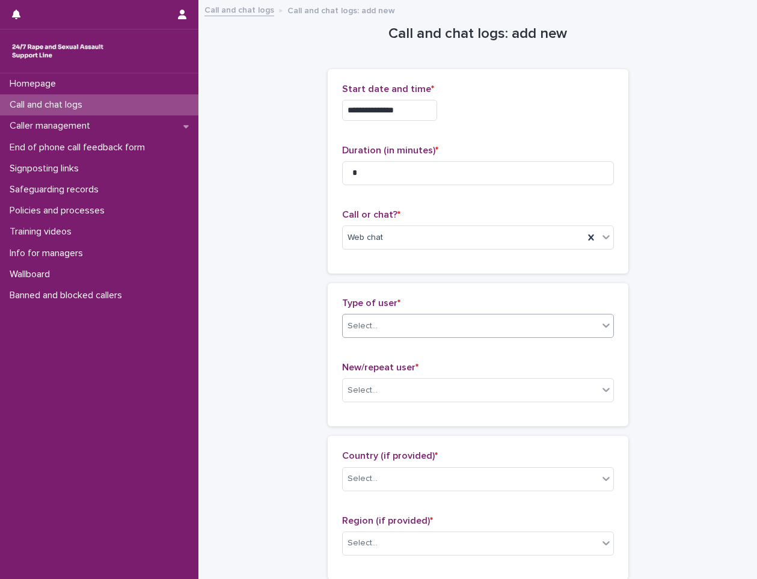
click at [482, 327] on div "Select..." at bounding box center [471, 326] width 256 height 20
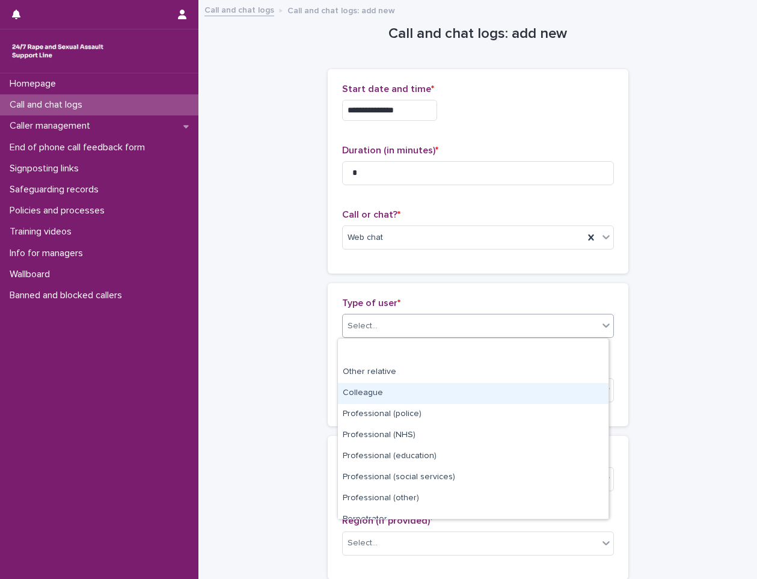
scroll to position [135, 0]
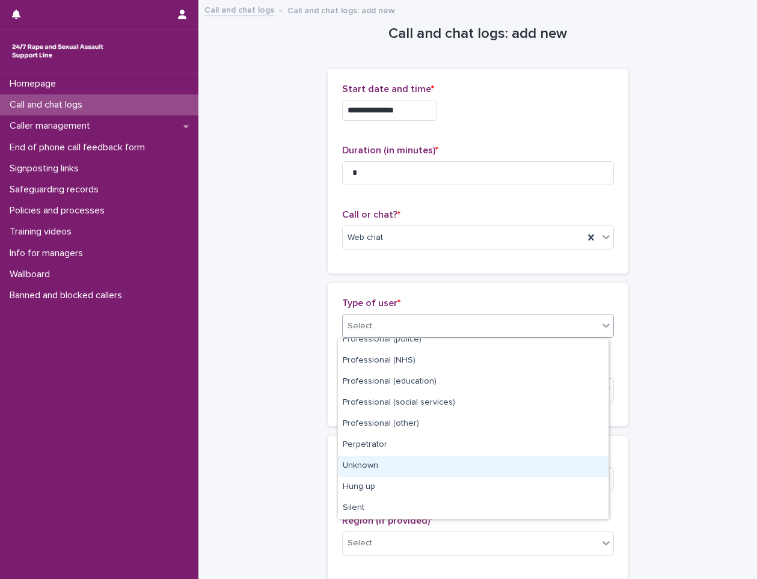
click at [411, 464] on div "Unknown" at bounding box center [473, 466] width 271 height 21
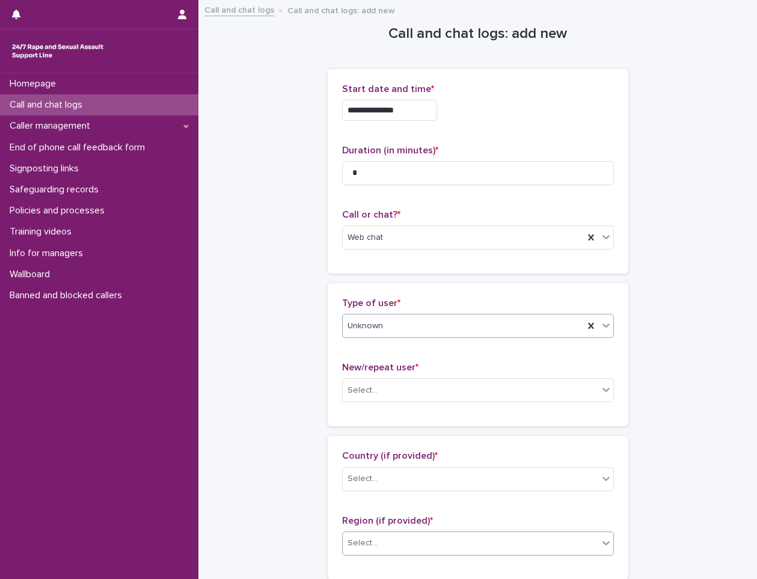
scroll to position [120, 0]
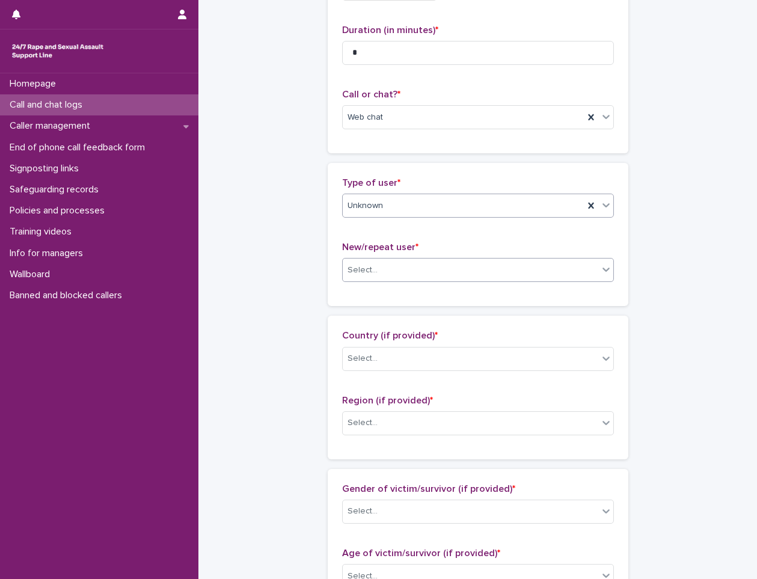
click at [438, 264] on div "Select..." at bounding box center [471, 270] width 256 height 20
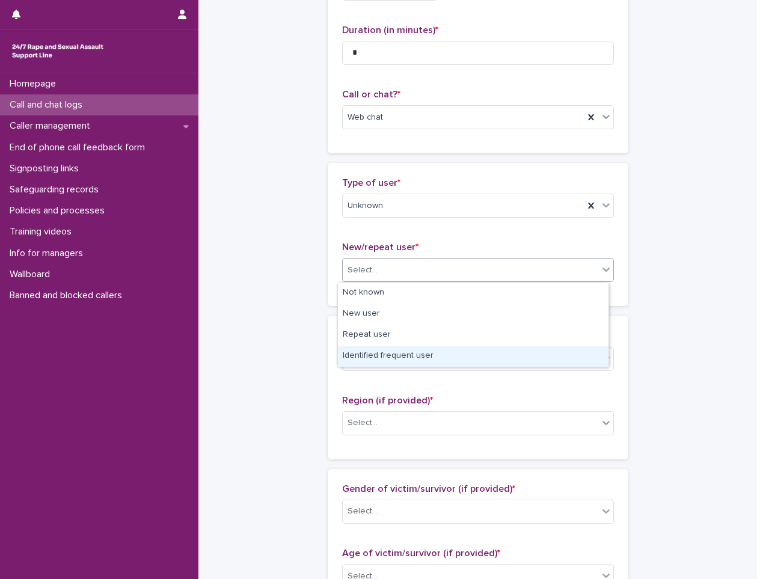
click at [361, 357] on div "Identified frequent user" at bounding box center [473, 356] width 271 height 21
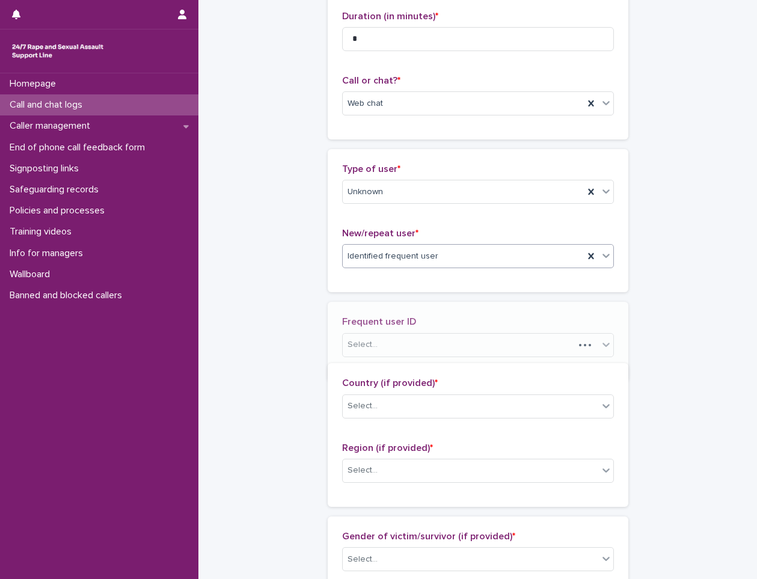
scroll to position [164, 0]
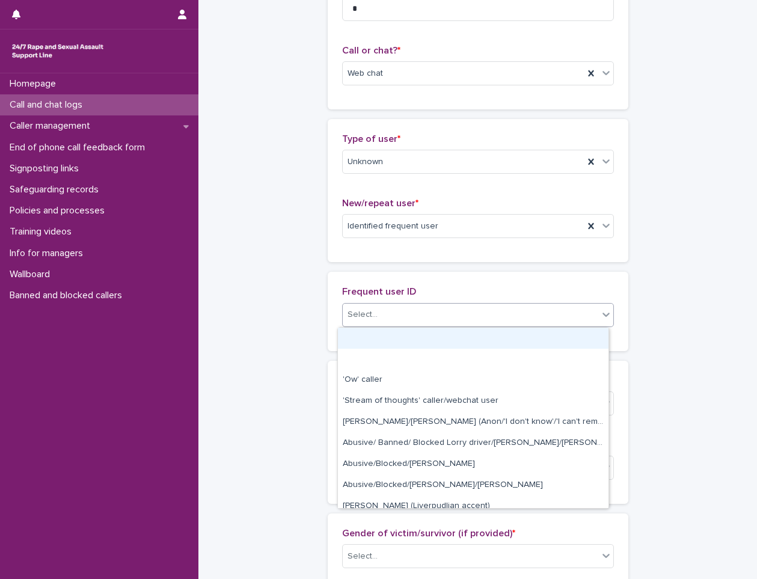
click at [389, 318] on div "Select..." at bounding box center [471, 315] width 256 height 20
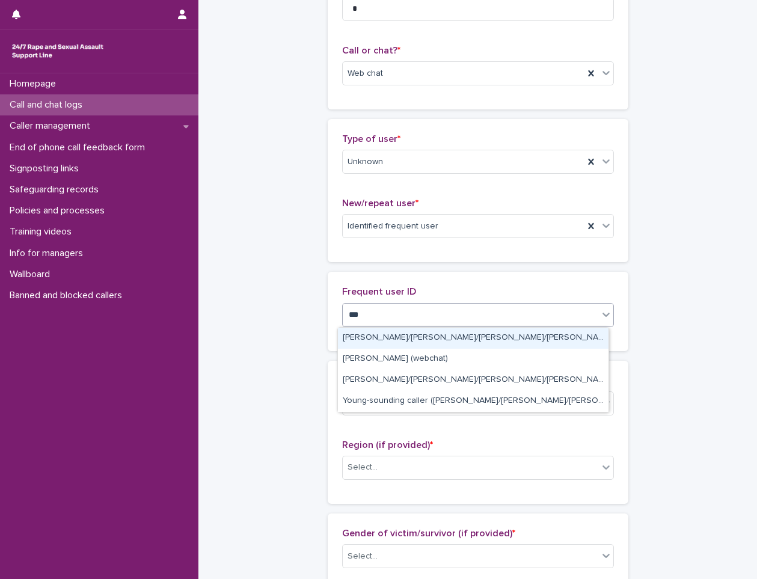
type input "****"
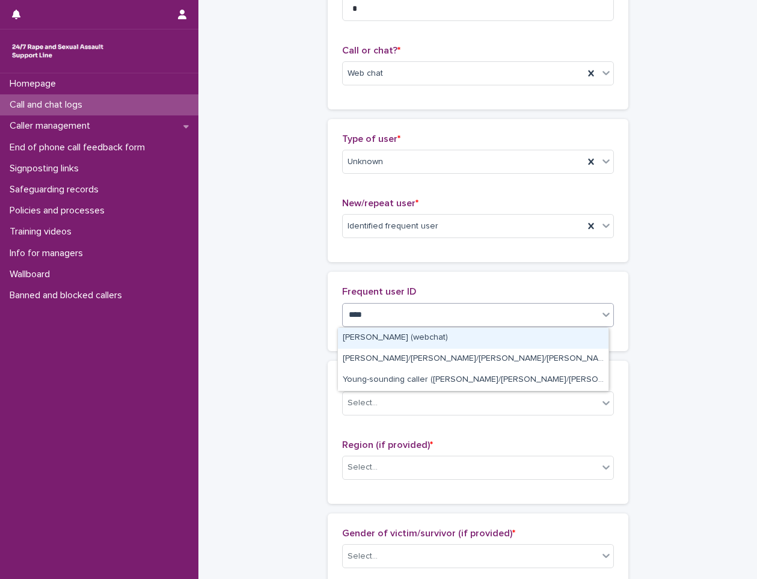
click at [393, 339] on div "[PERSON_NAME] (webchat)" at bounding box center [473, 338] width 271 height 21
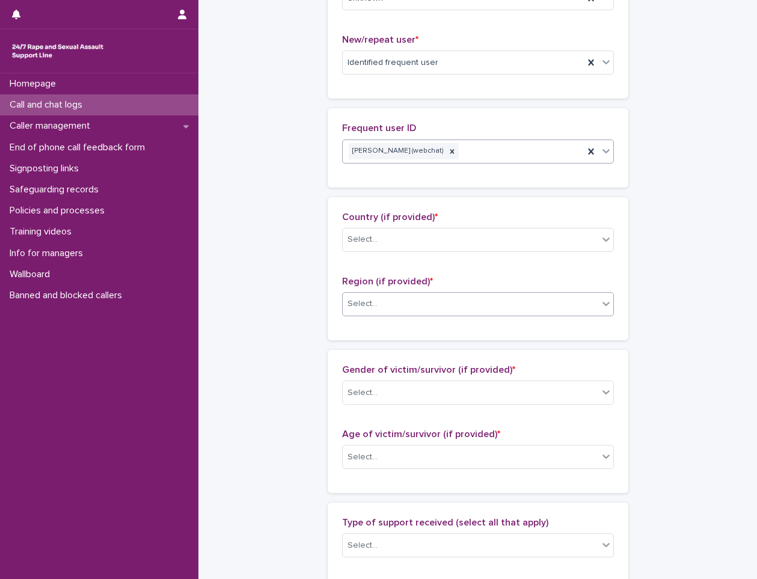
scroll to position [344, 0]
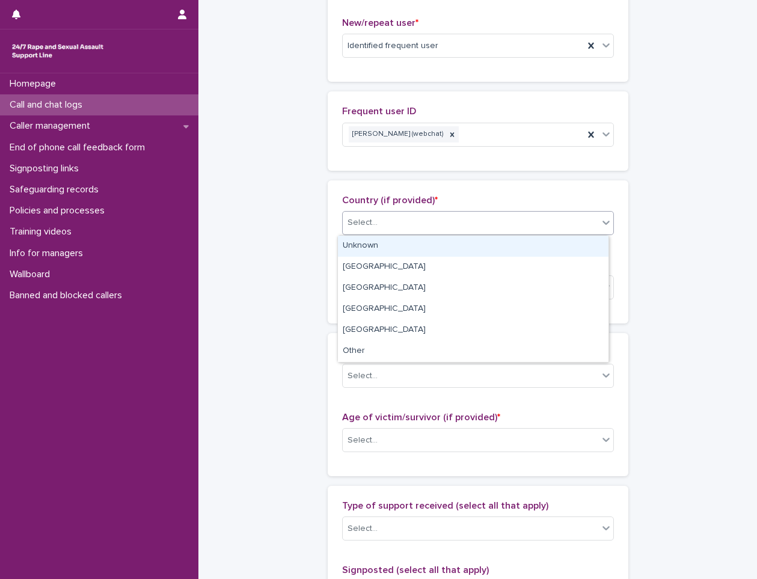
click at [405, 217] on div "Select..." at bounding box center [471, 223] width 256 height 20
click at [369, 249] on div "Unknown" at bounding box center [473, 246] width 271 height 21
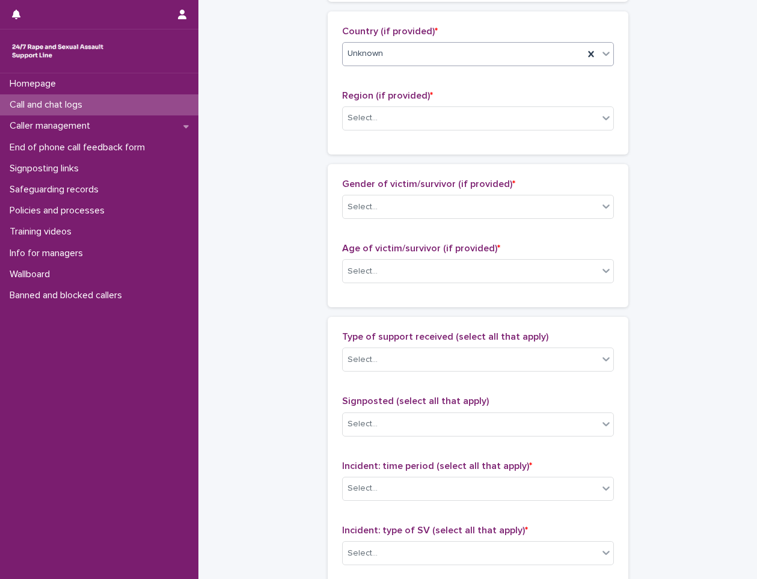
scroll to position [525, 0]
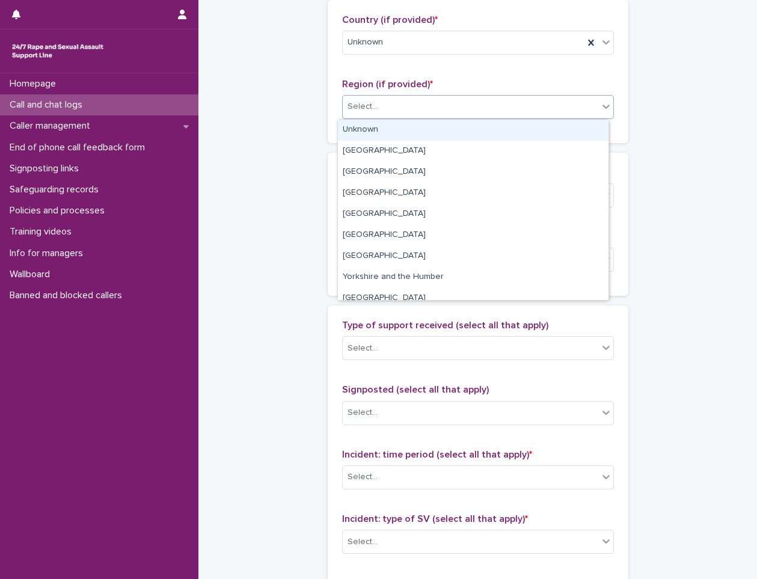
click at [395, 110] on div "Select..." at bounding box center [471, 107] width 256 height 20
click at [385, 133] on div "Unknown" at bounding box center [473, 130] width 271 height 21
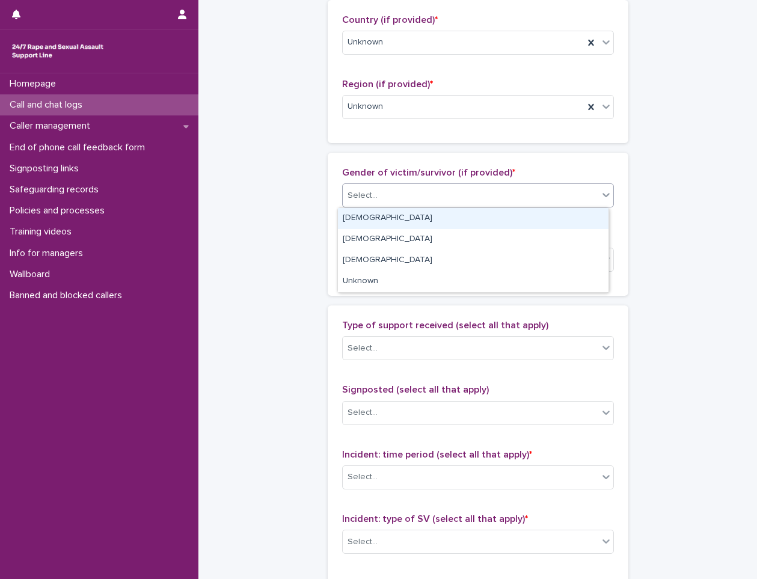
click at [381, 189] on div "Select..." at bounding box center [471, 196] width 256 height 20
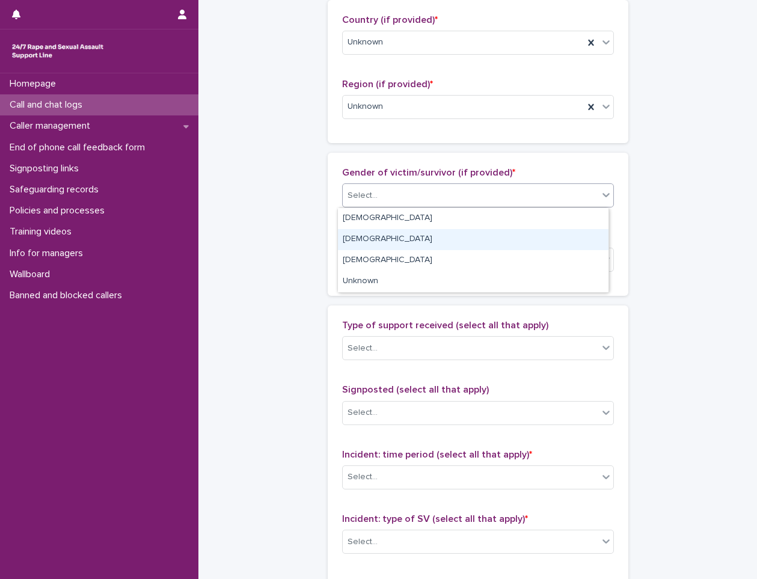
click at [379, 243] on div "[DEMOGRAPHIC_DATA]" at bounding box center [473, 239] width 271 height 21
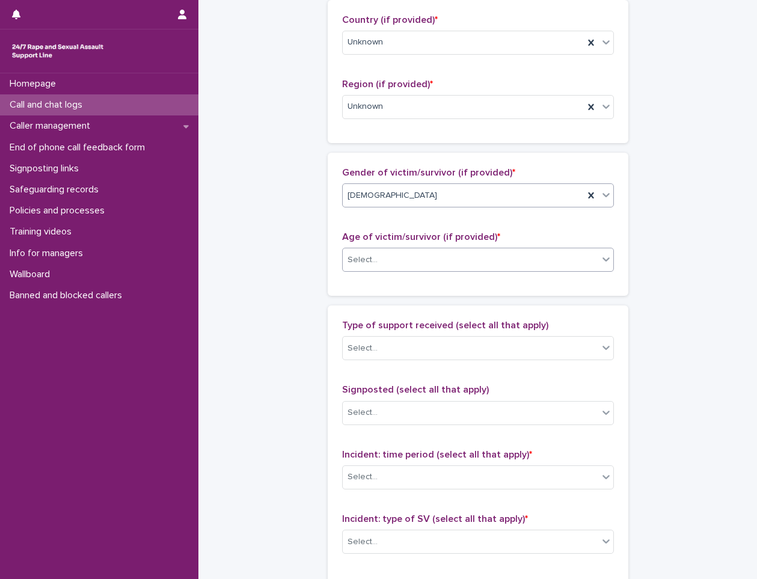
click at [380, 267] on div "Select..." at bounding box center [471, 260] width 256 height 20
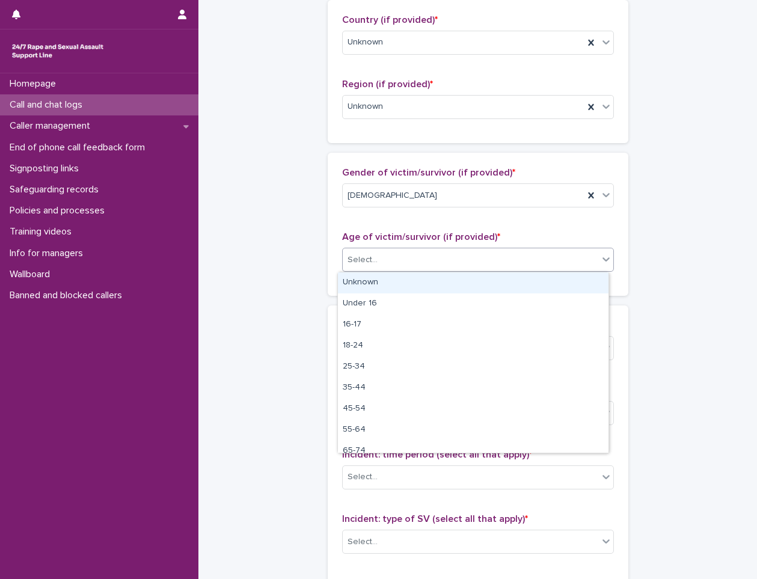
click at [383, 280] on div "Unknown" at bounding box center [473, 282] width 271 height 21
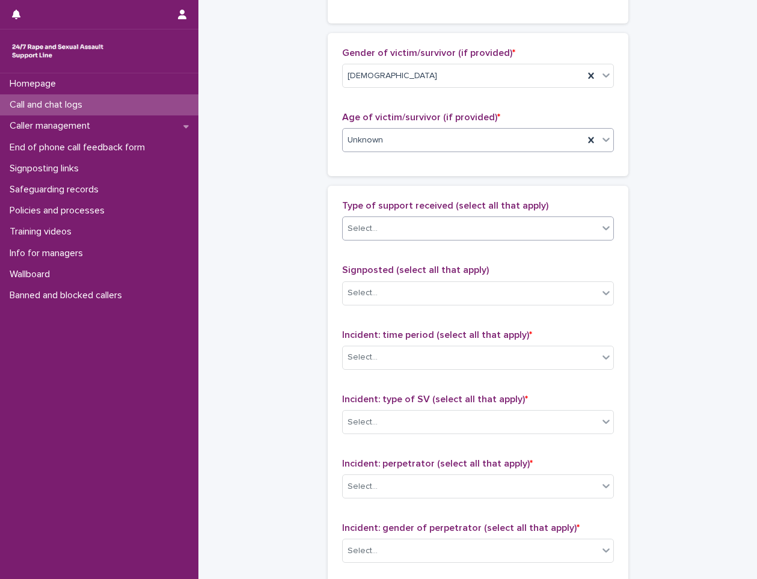
scroll to position [645, 0]
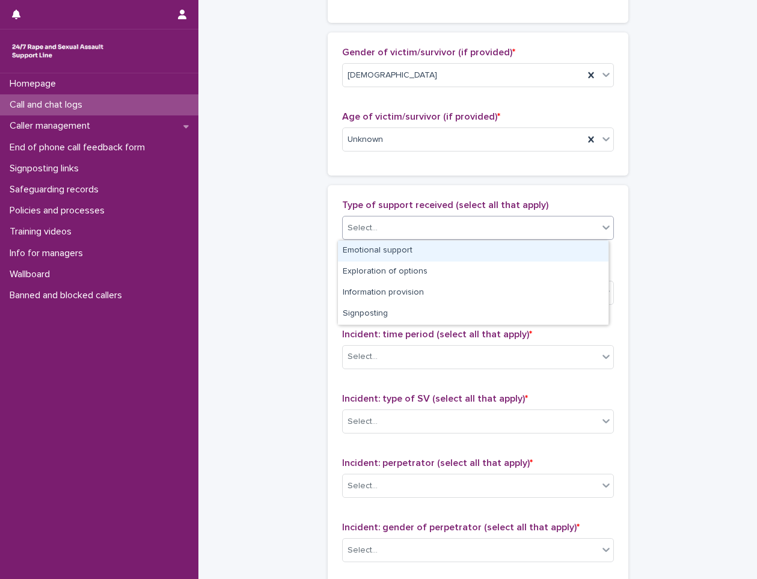
click at [375, 223] on div "Select..." at bounding box center [471, 228] width 256 height 20
click at [302, 285] on div "**********" at bounding box center [477, 51] width 534 height 1390
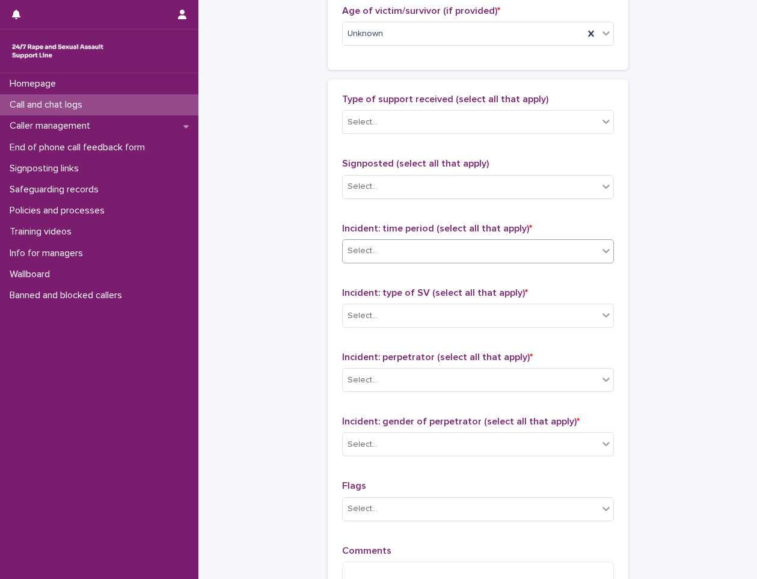
scroll to position [765, 0]
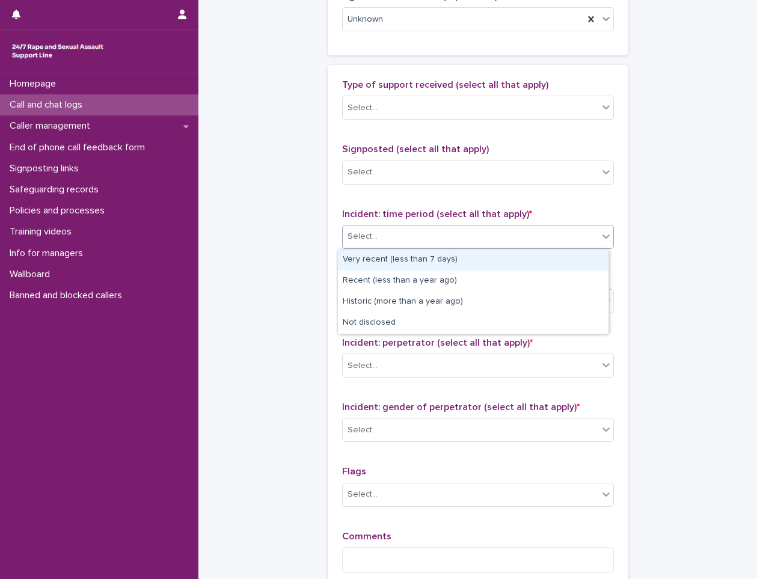
click at [412, 230] on div "Select..." at bounding box center [471, 237] width 256 height 20
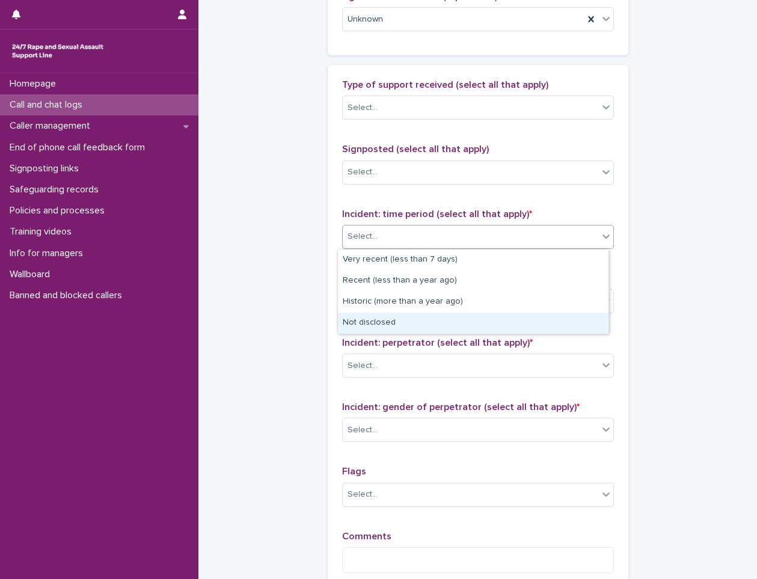
click at [387, 319] on div "Not disclosed" at bounding box center [473, 323] width 271 height 21
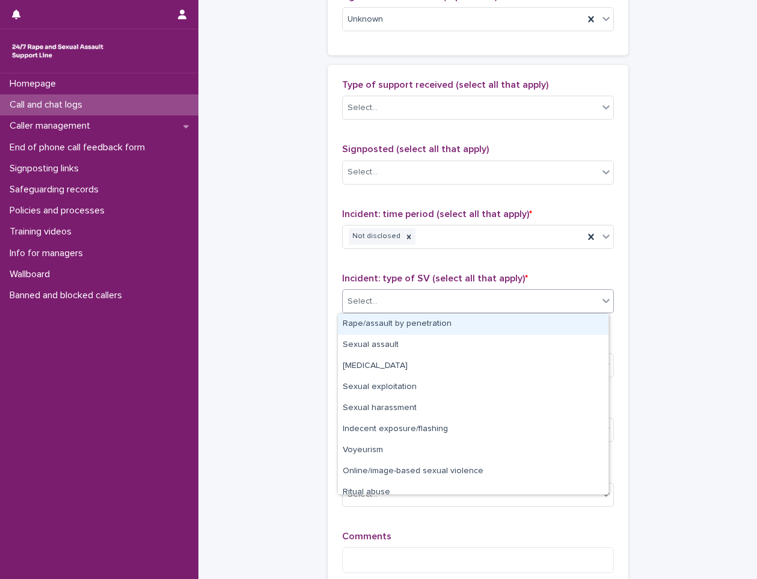
click at [391, 300] on div "Select..." at bounding box center [471, 302] width 256 height 20
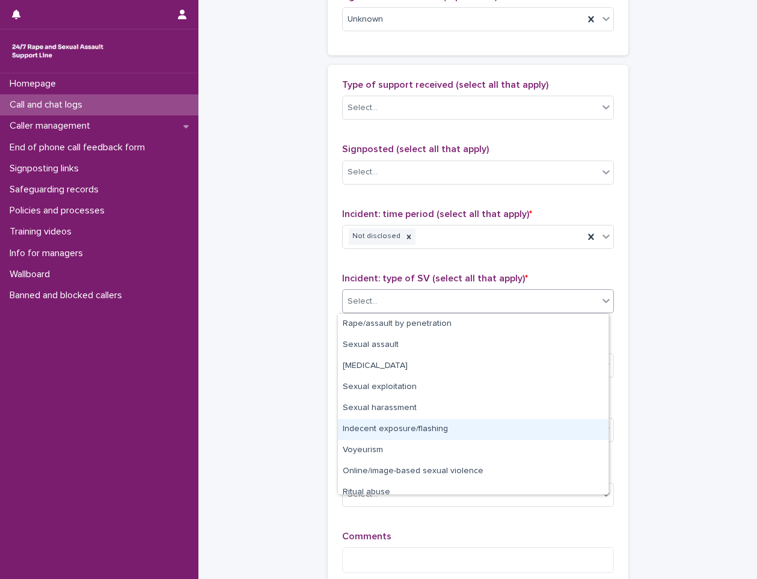
scroll to position [30, 0]
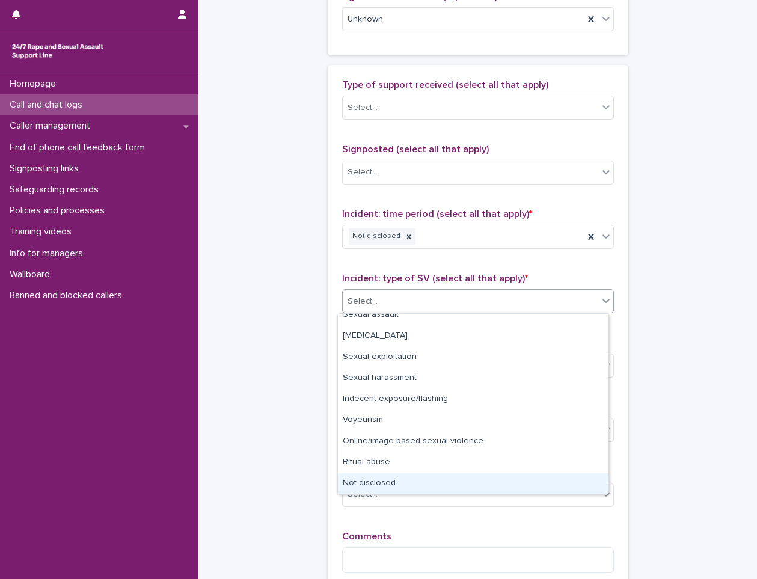
click at [382, 483] on div "Not disclosed" at bounding box center [473, 483] width 271 height 21
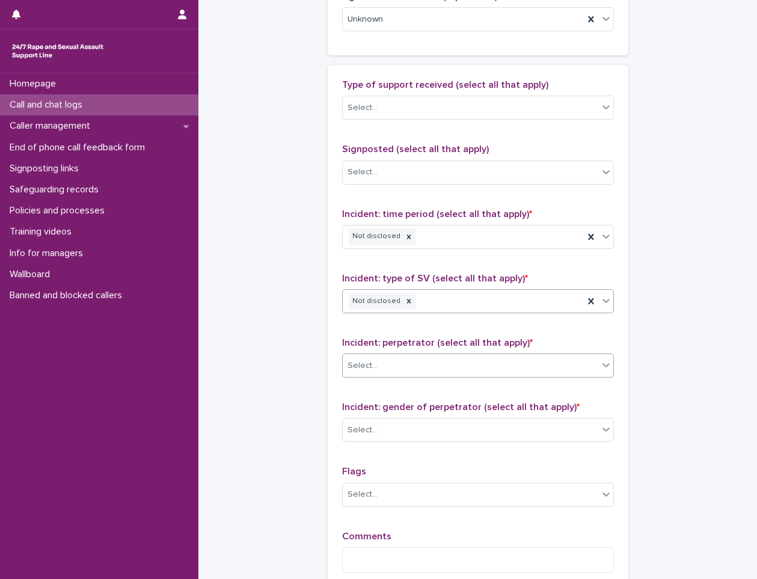
click at [428, 358] on div "Select..." at bounding box center [471, 366] width 256 height 20
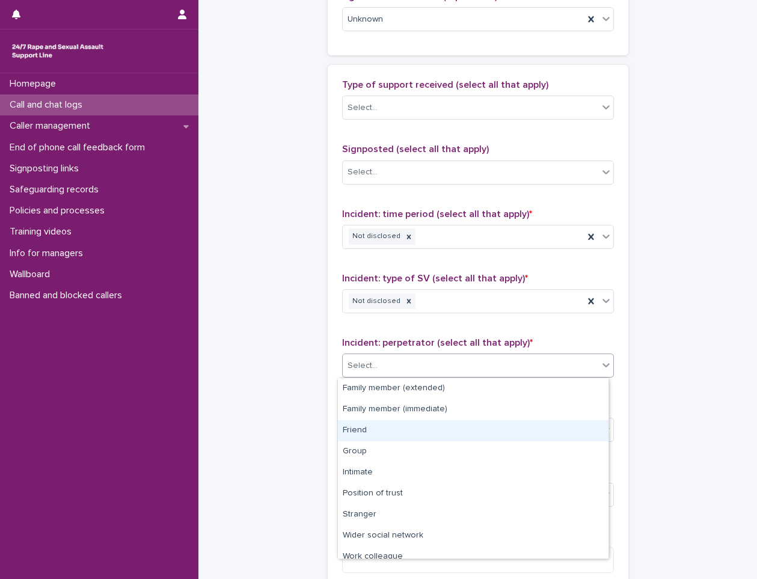
scroll to position [51, 0]
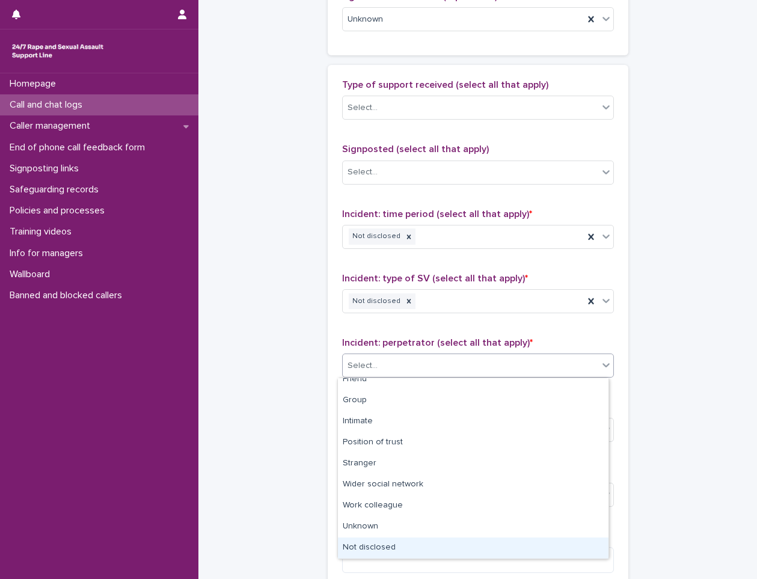
click at [369, 542] on div "Not disclosed" at bounding box center [473, 547] width 271 height 21
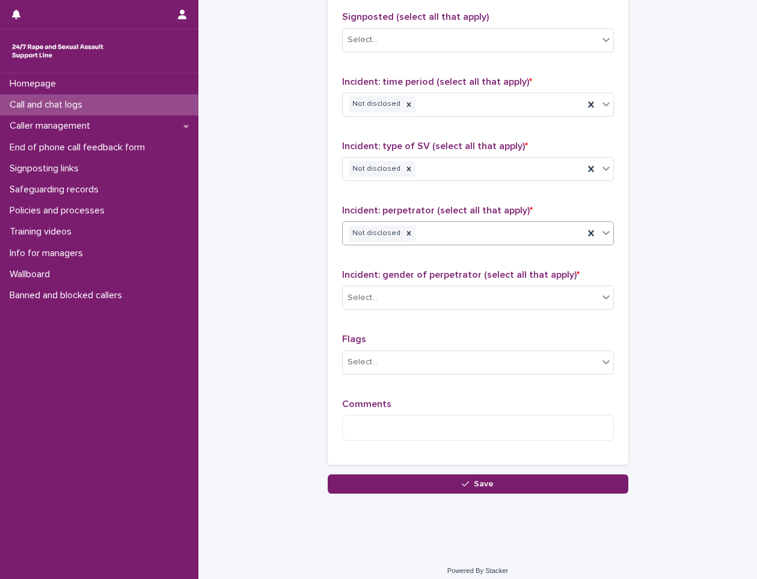
scroll to position [907, 0]
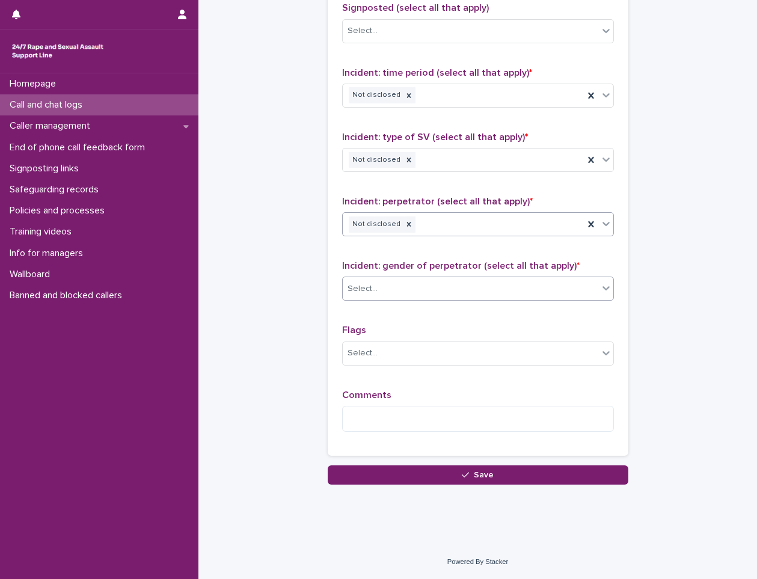
click at [415, 286] on div "Select..." at bounding box center [471, 289] width 256 height 20
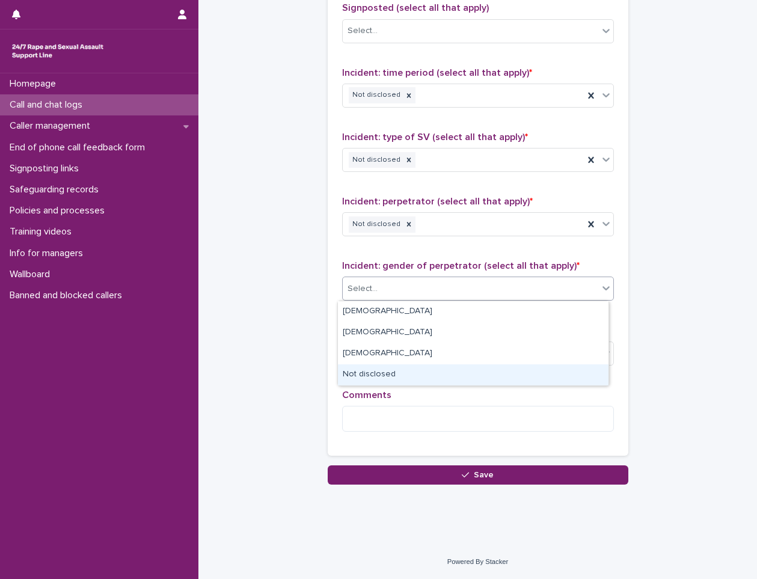
click at [393, 377] on div "Not disclosed" at bounding box center [473, 374] width 271 height 21
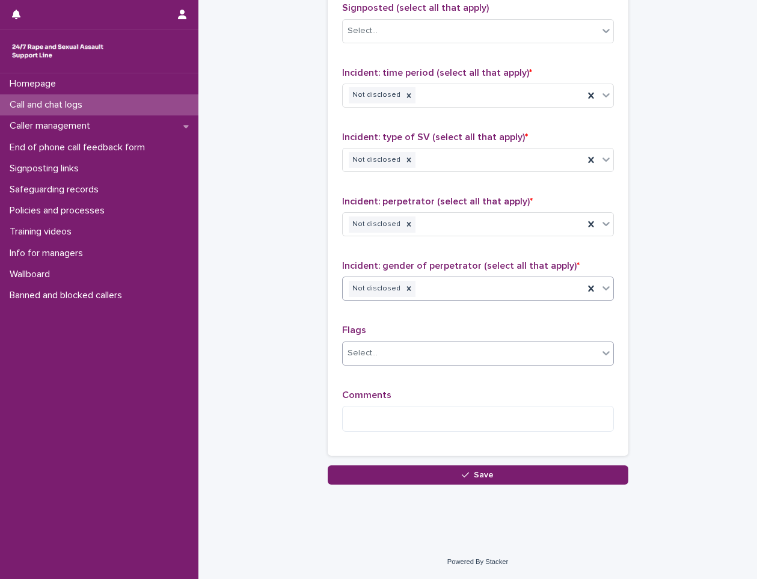
click at [406, 349] on div "Select..." at bounding box center [471, 353] width 256 height 20
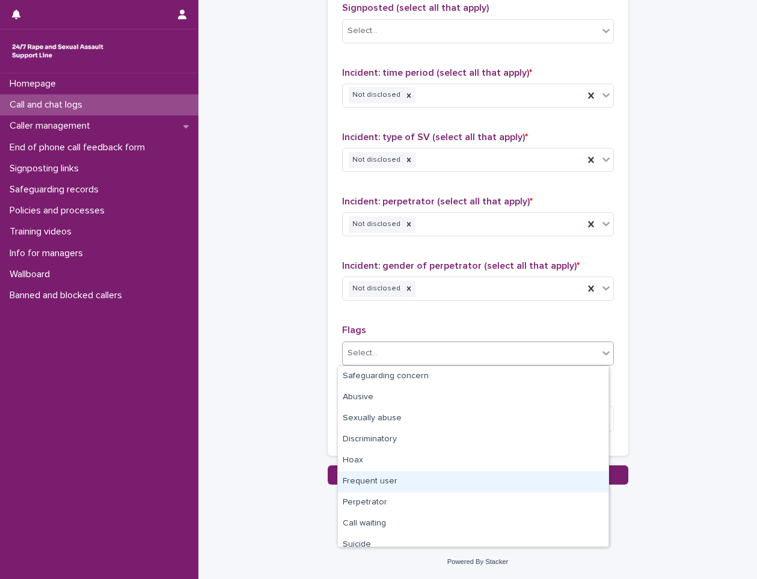
click at [390, 480] on div "Frequent user" at bounding box center [473, 481] width 271 height 21
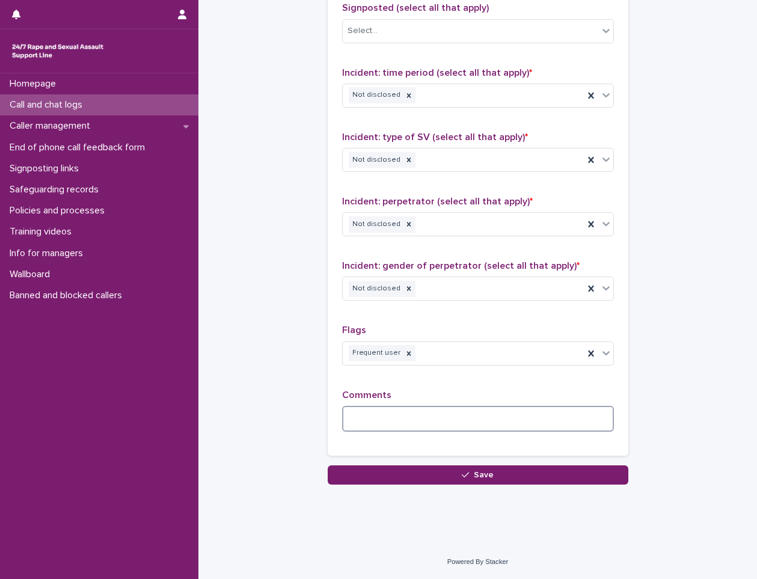
click at [386, 424] on textarea at bounding box center [478, 419] width 272 height 26
type textarea "*"
click at [439, 421] on textarea "**********" at bounding box center [478, 419] width 272 height 26
click at [450, 420] on textarea "**********" at bounding box center [478, 419] width 272 height 26
paste textarea "******** ******"
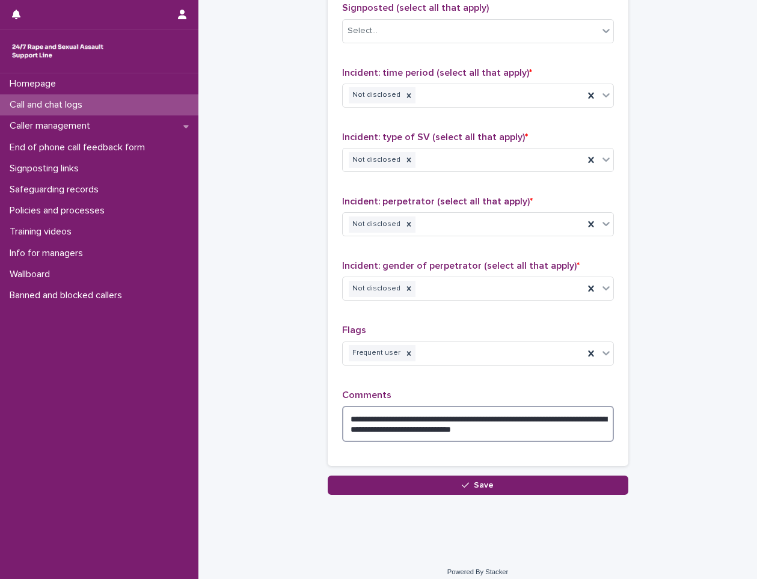
type textarea "**********"
drag, startPoint x: 445, startPoint y: 483, endPoint x: 420, endPoint y: 487, distance: 24.9
click at [445, 483] on button "Save" at bounding box center [478, 485] width 301 height 19
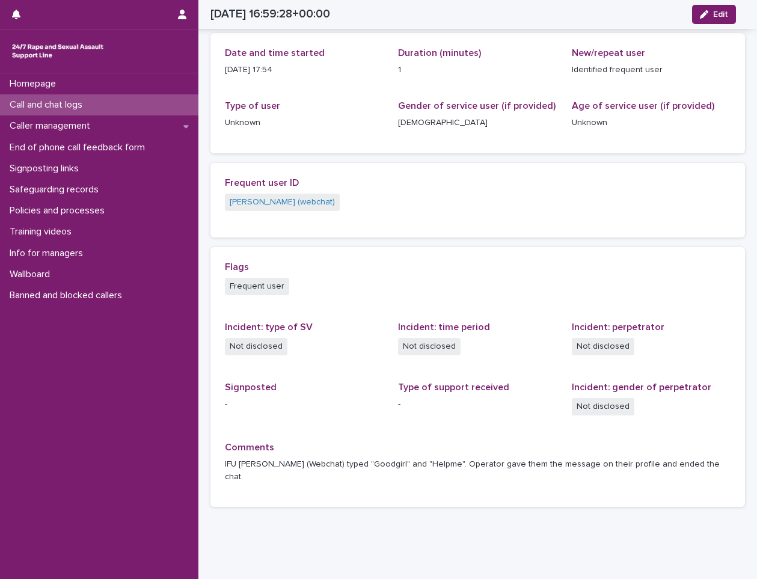
scroll to position [151, 0]
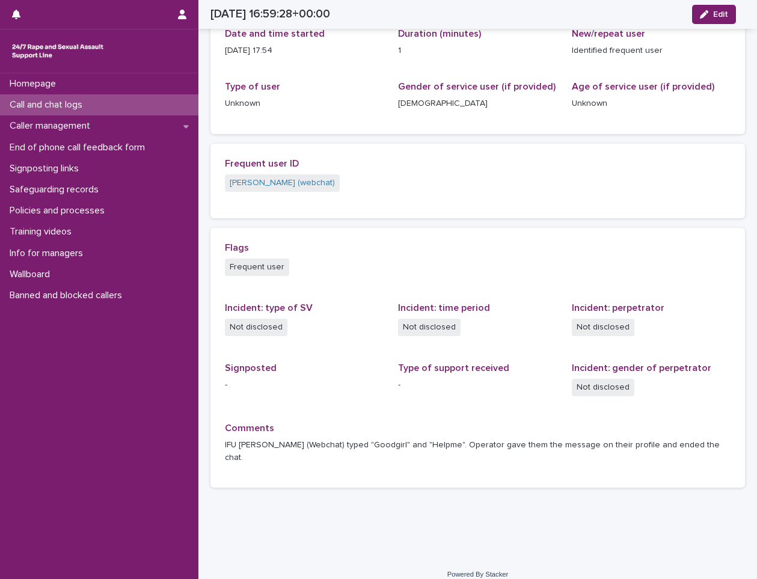
click at [67, 106] on p "Call and chat logs" at bounding box center [48, 104] width 87 height 11
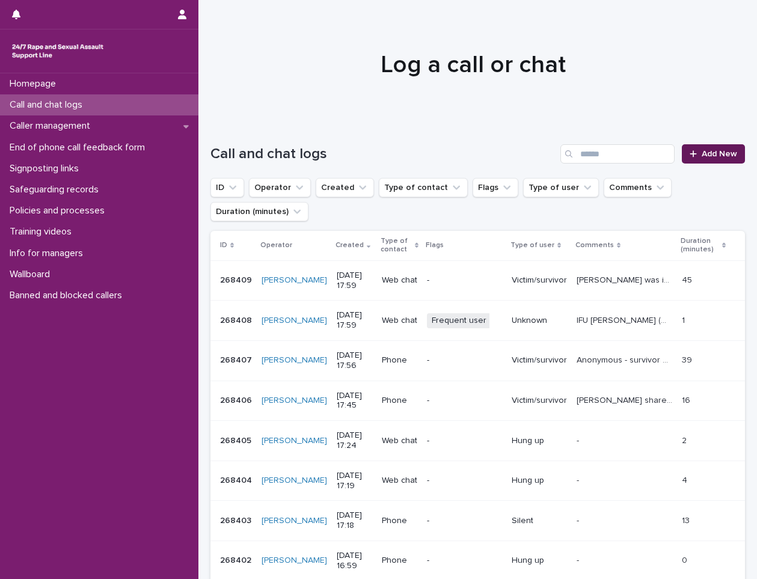
click at [702, 155] on span "Add New" at bounding box center [719, 154] width 35 height 8
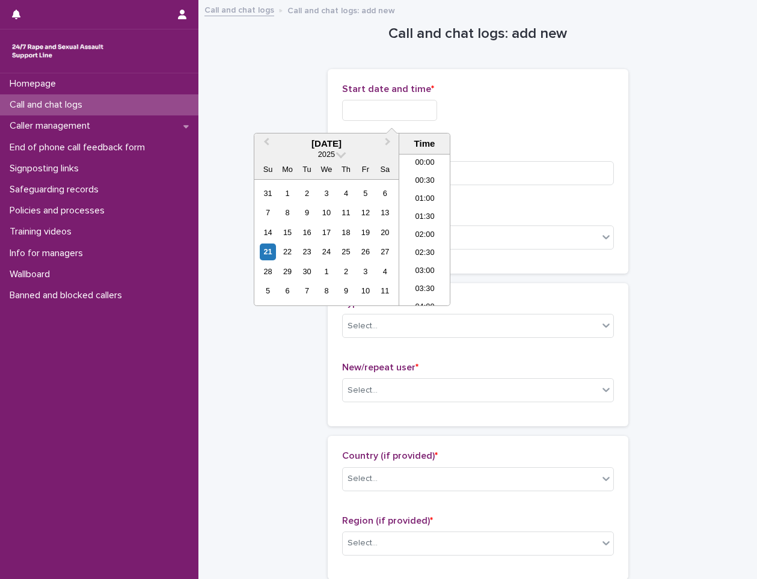
click at [372, 112] on input "text" at bounding box center [389, 110] width 95 height 21
click at [420, 207] on li "17:30" at bounding box center [424, 212] width 51 height 18
click at [424, 107] on input "**********" at bounding box center [389, 110] width 95 height 21
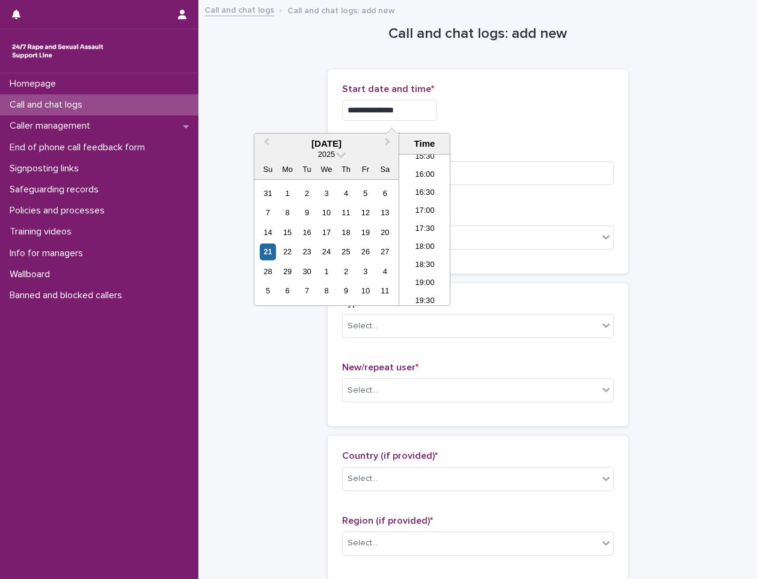
type input "**********"
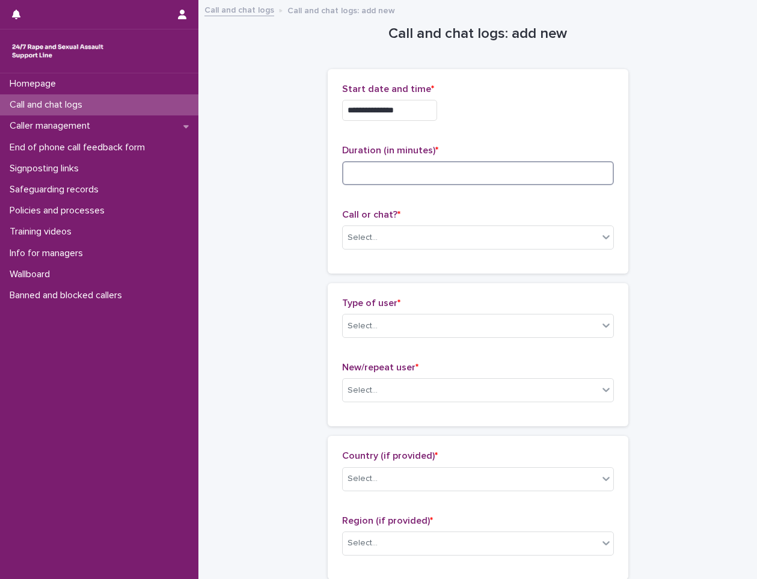
click at [377, 176] on input at bounding box center [478, 173] width 272 height 24
type input "*"
click at [349, 239] on div "Select..." at bounding box center [362, 237] width 30 height 13
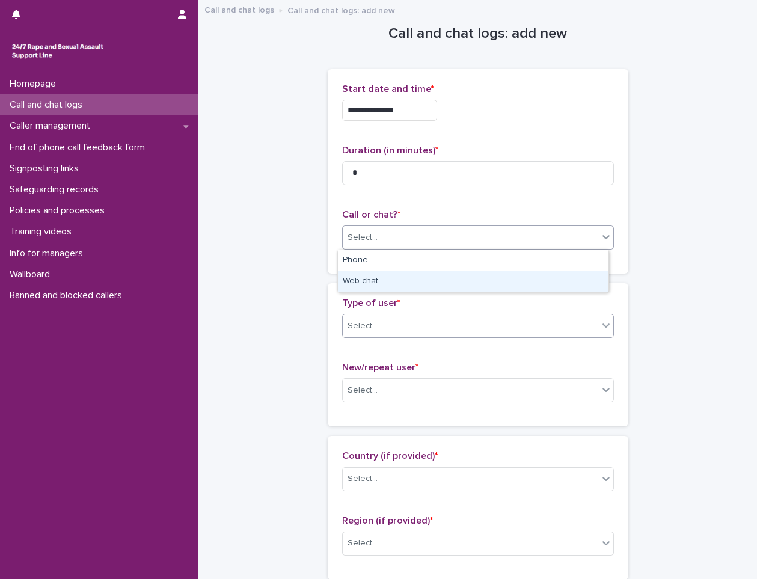
drag, startPoint x: 355, startPoint y: 271, endPoint x: 358, endPoint y: 314, distance: 44.0
click at [358, 283] on div "Web chat" at bounding box center [473, 281] width 271 height 21
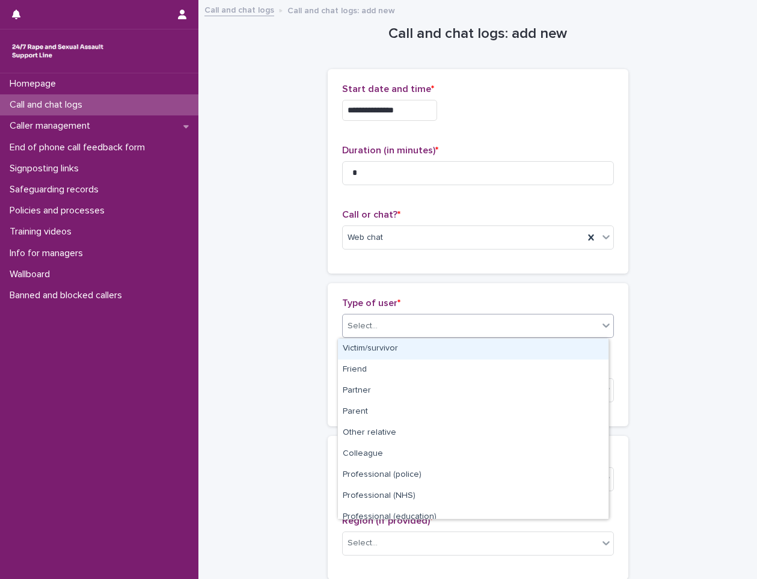
click at [357, 327] on div "Select..." at bounding box center [362, 326] width 30 height 13
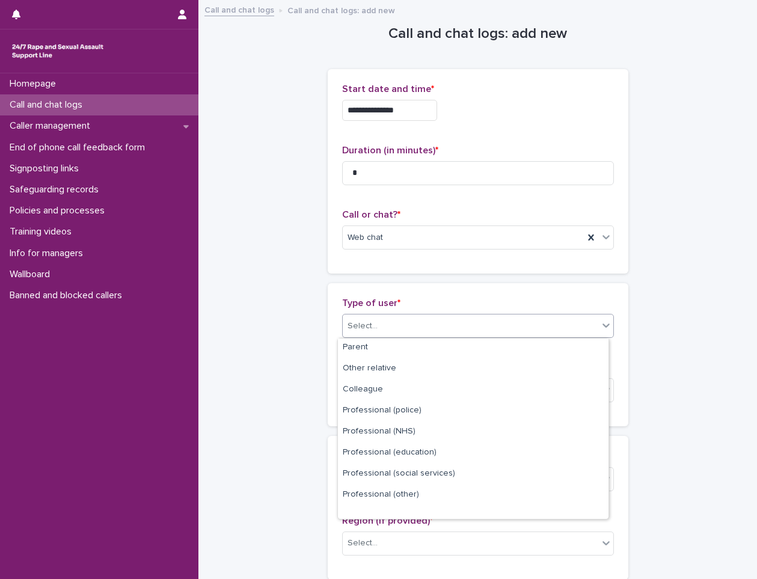
scroll to position [135, 0]
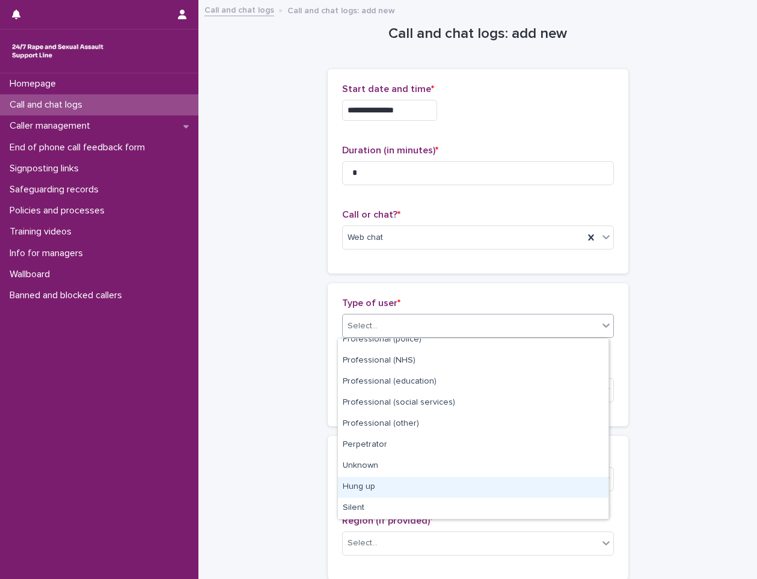
click at [382, 493] on div "Hung up" at bounding box center [473, 487] width 271 height 21
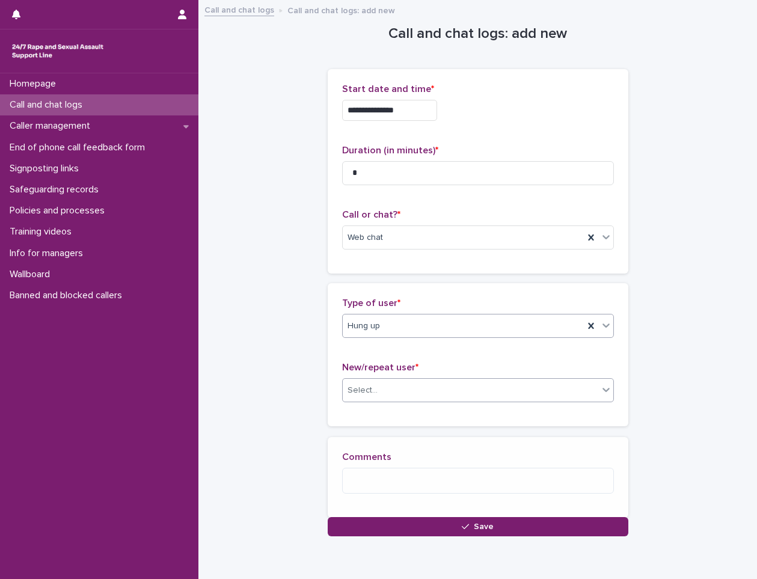
click at [394, 391] on div "Select..." at bounding box center [471, 391] width 256 height 20
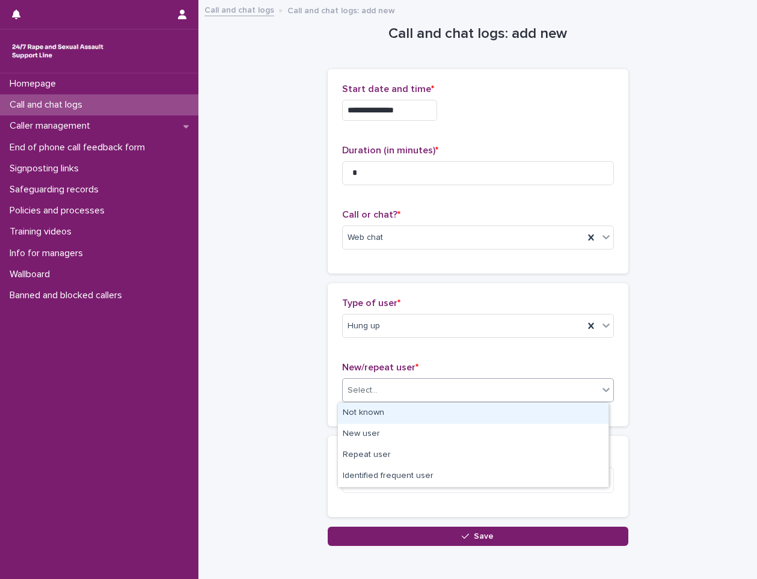
click at [402, 415] on div "Not known" at bounding box center [473, 413] width 271 height 21
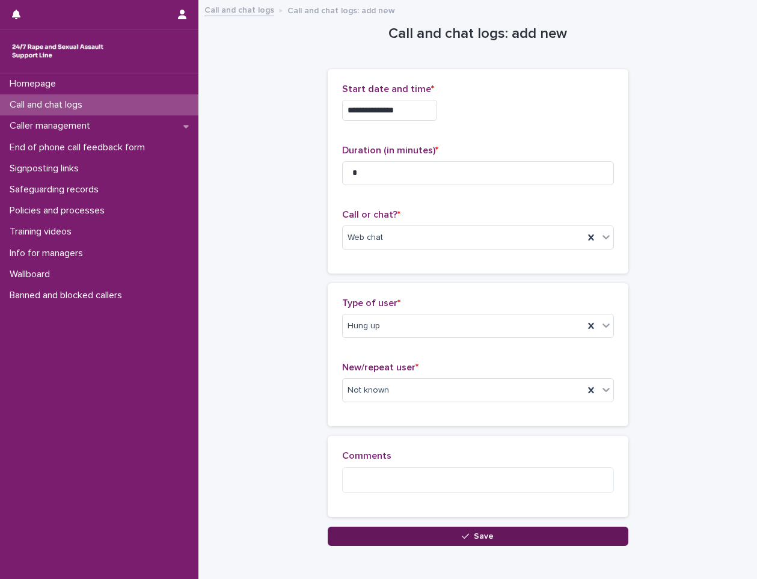
click at [437, 533] on button "Save" at bounding box center [478, 536] width 301 height 19
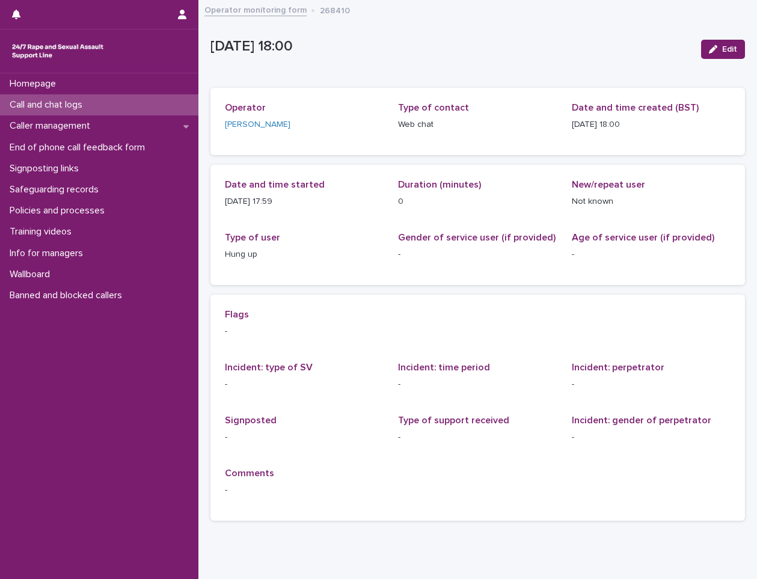
click at [118, 106] on div "Call and chat logs" at bounding box center [99, 104] width 198 height 21
